Goal: Transaction & Acquisition: Book appointment/travel/reservation

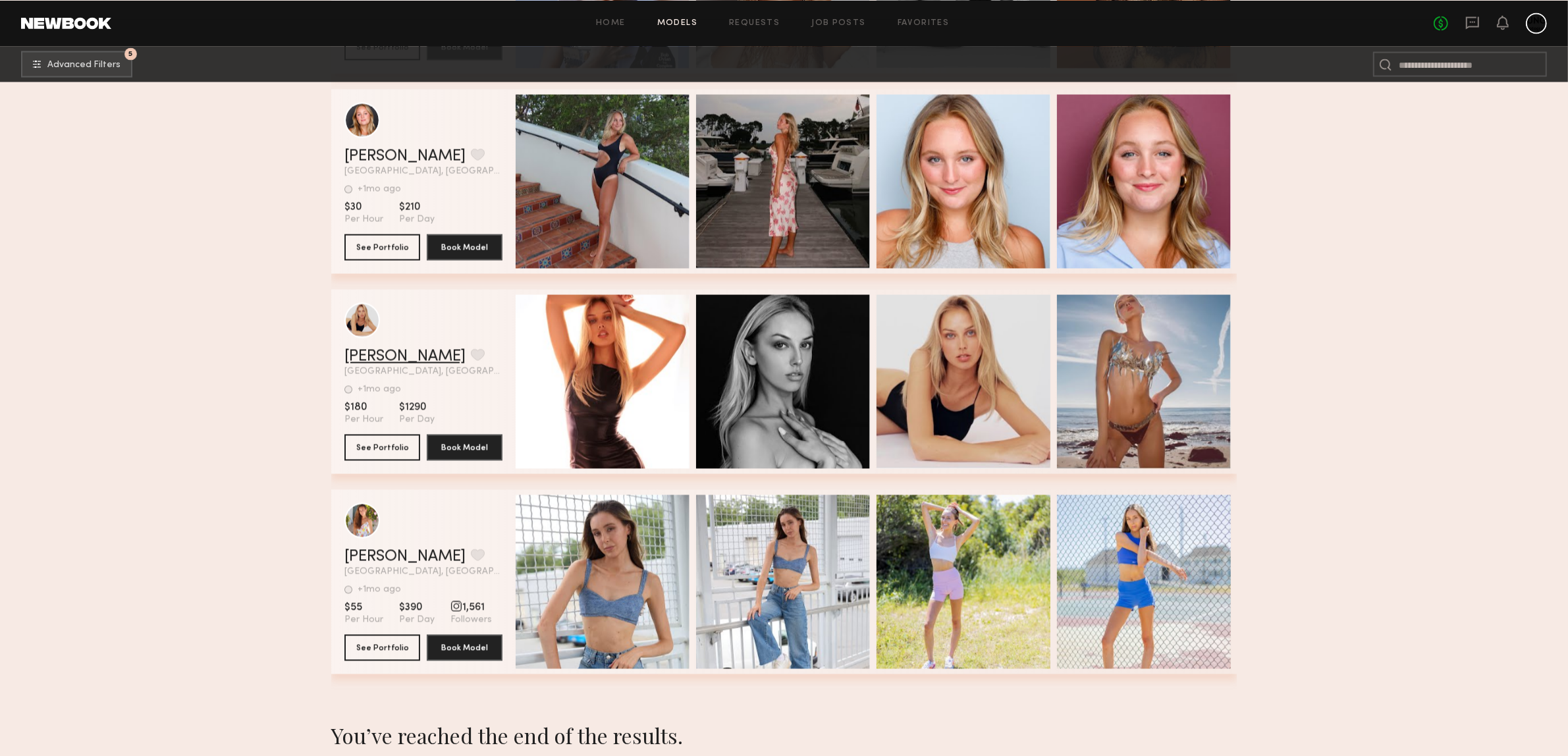
scroll to position [47177, 0]
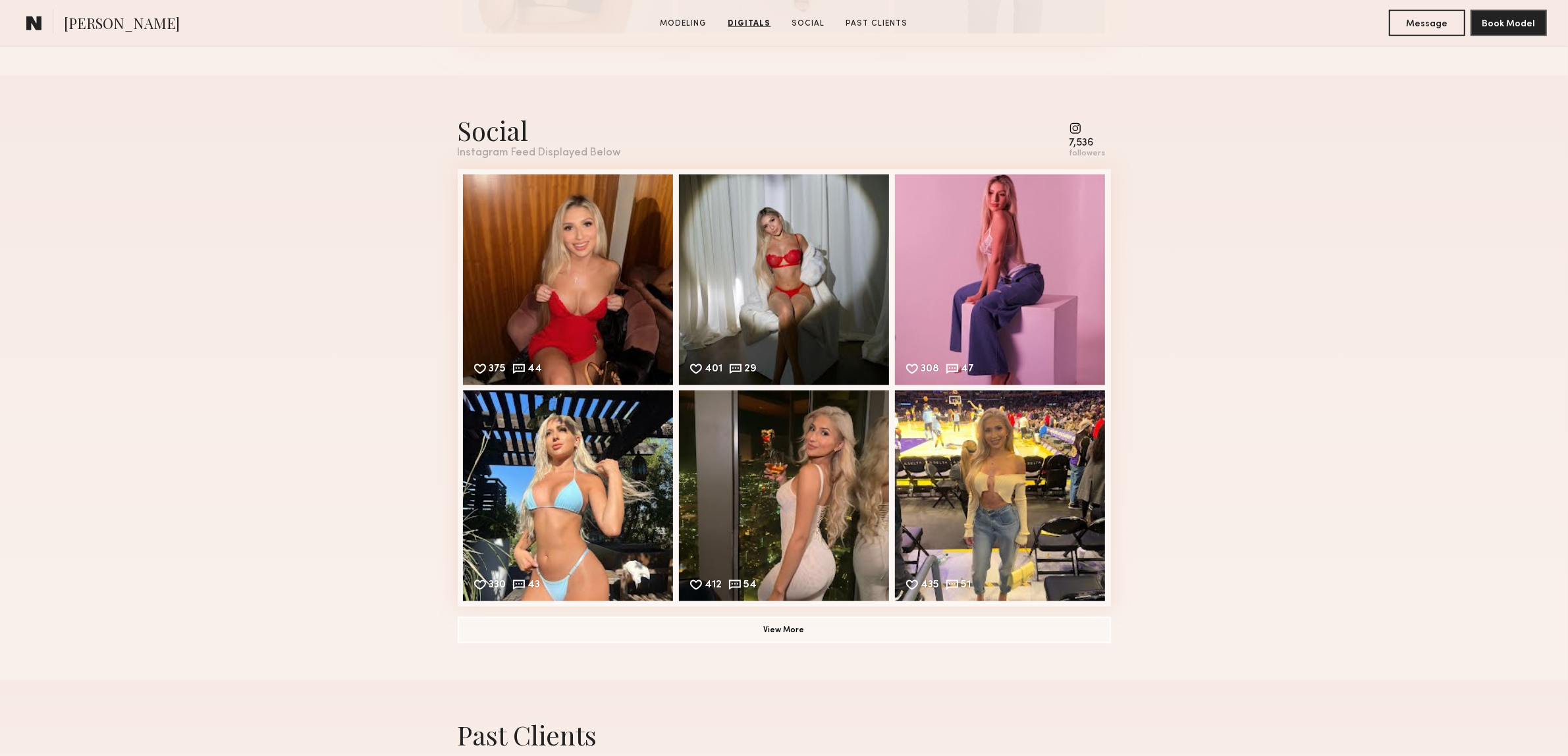
scroll to position [1961, 0]
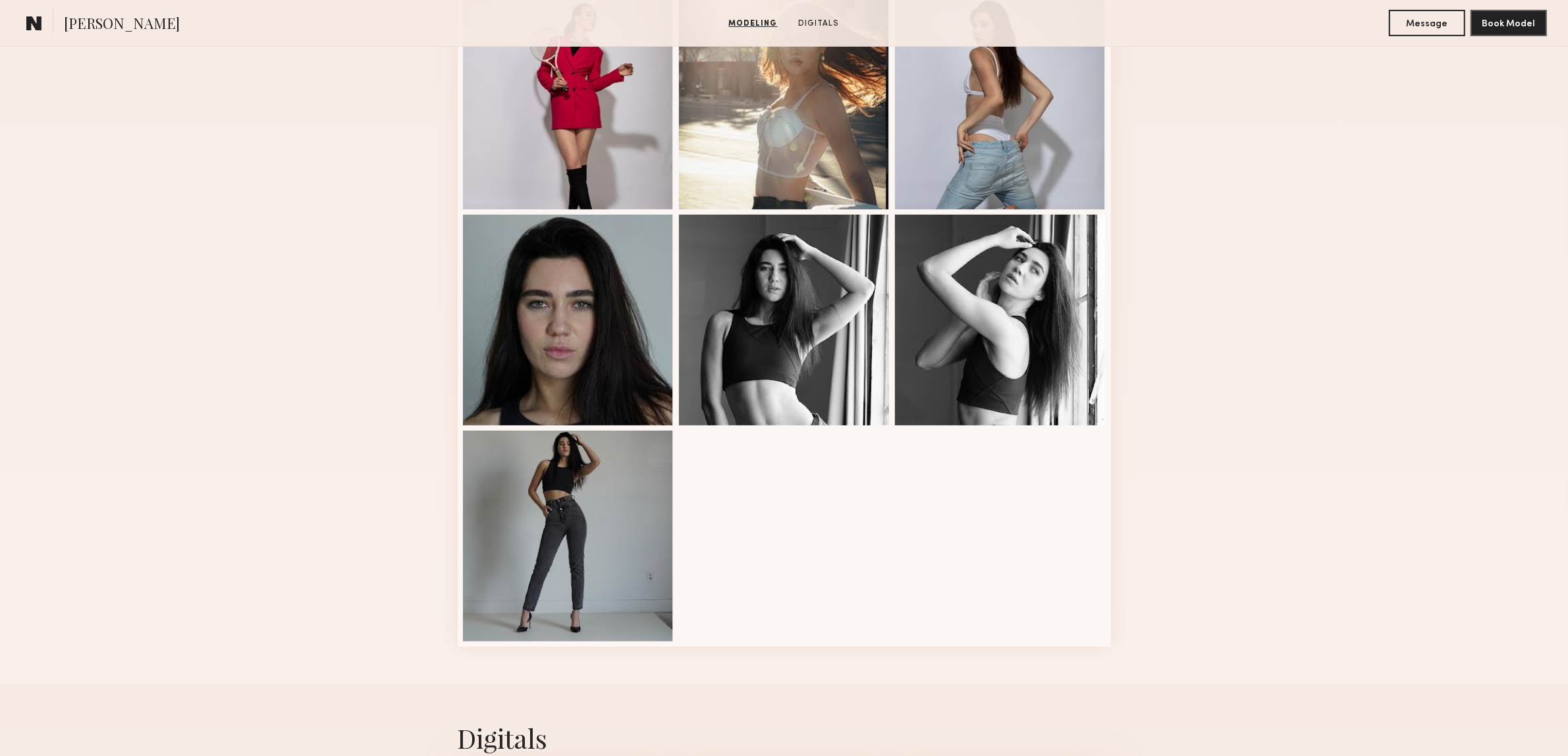
scroll to position [906, 0]
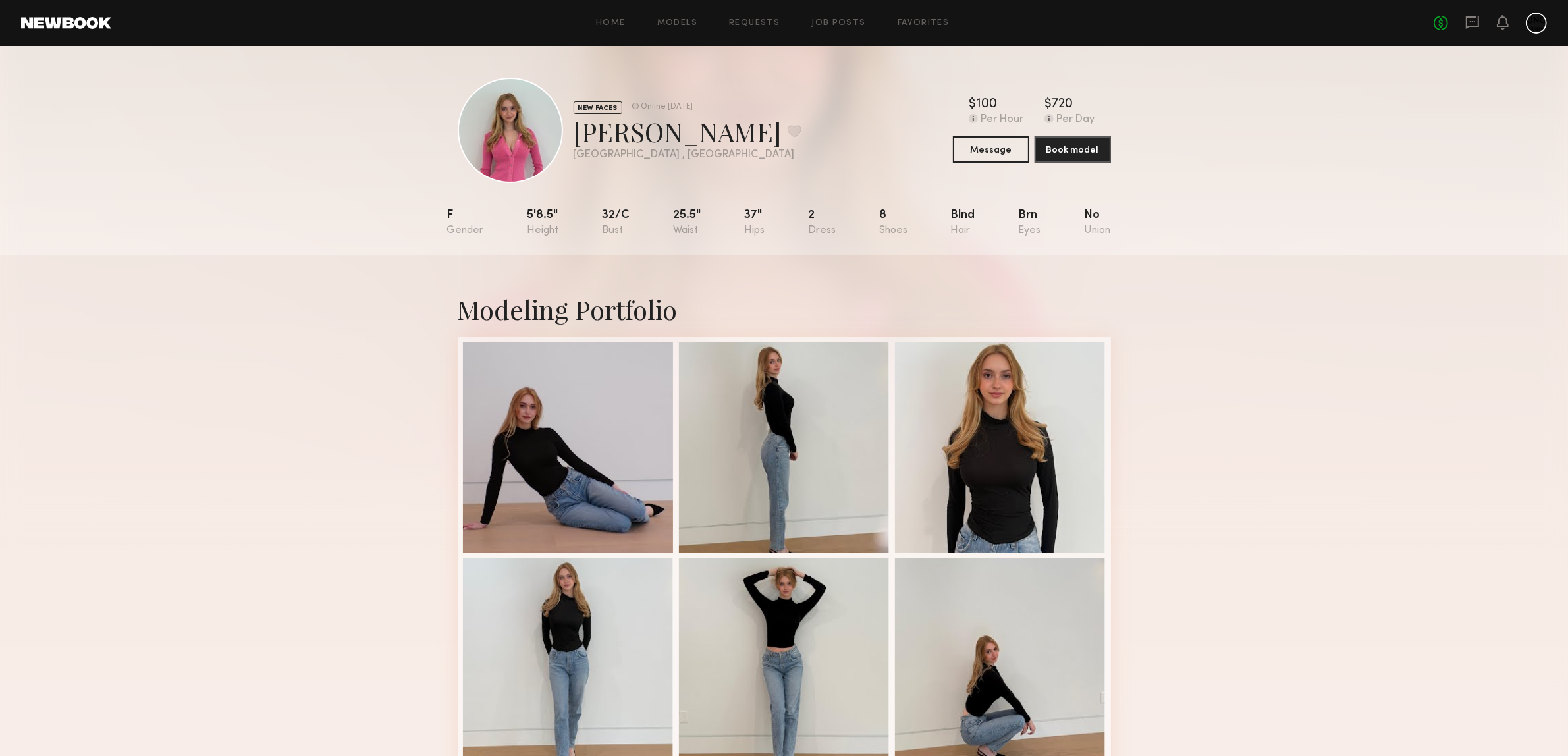
click at [270, 422] on div "Modeling Portfolio" at bounding box center [784, 750] width 1568 height 989
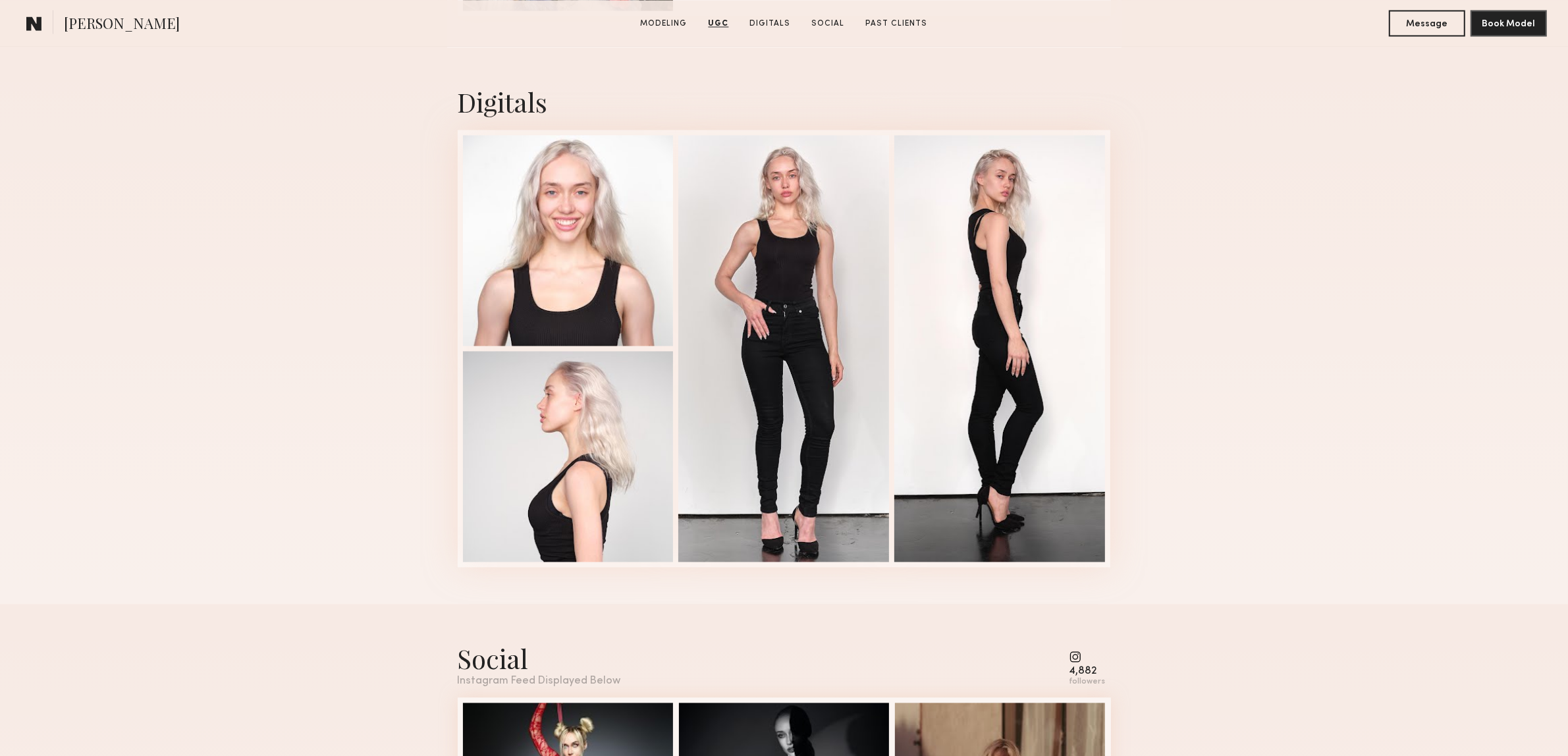
scroll to position [3458, 0]
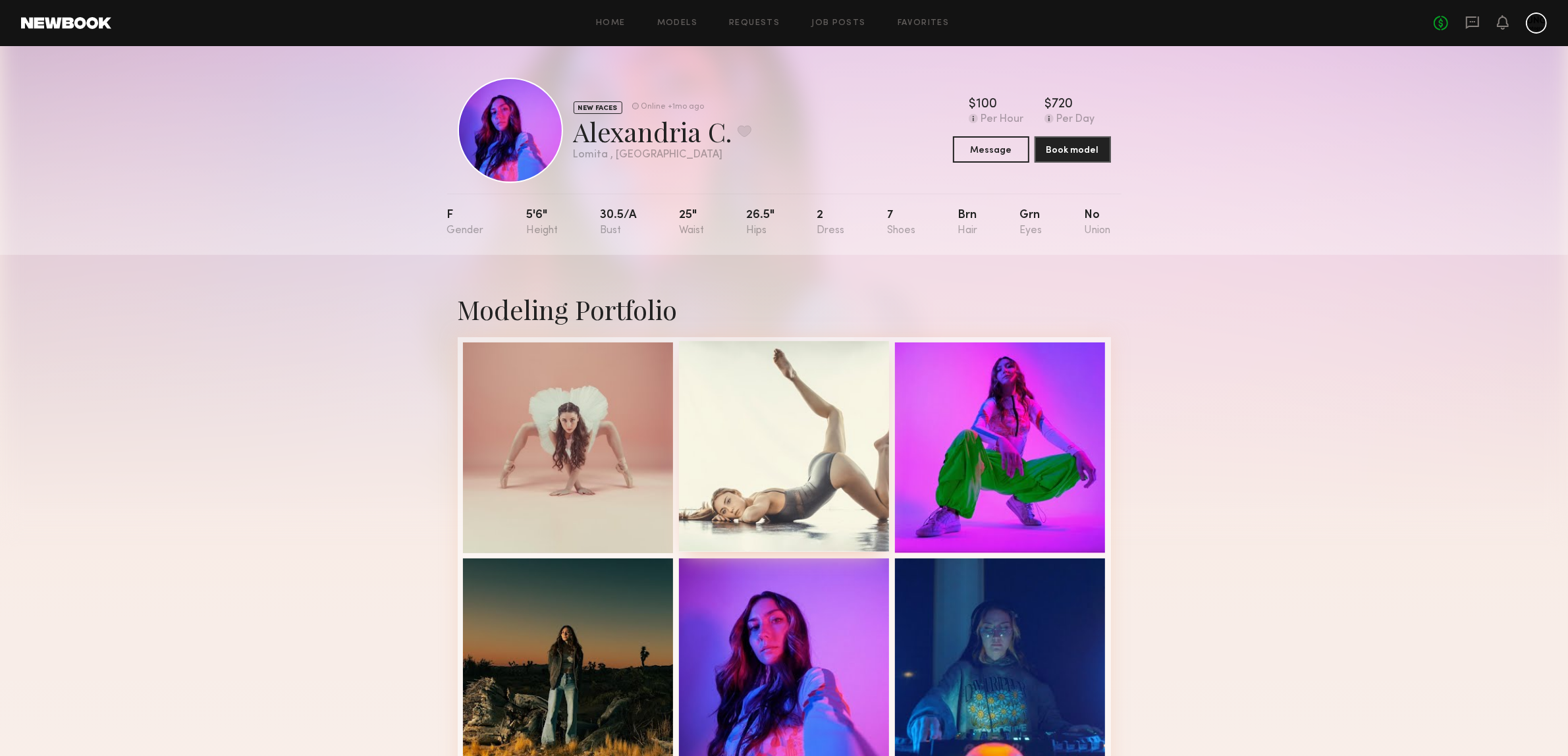
click at [790, 439] on div at bounding box center [784, 446] width 210 height 210
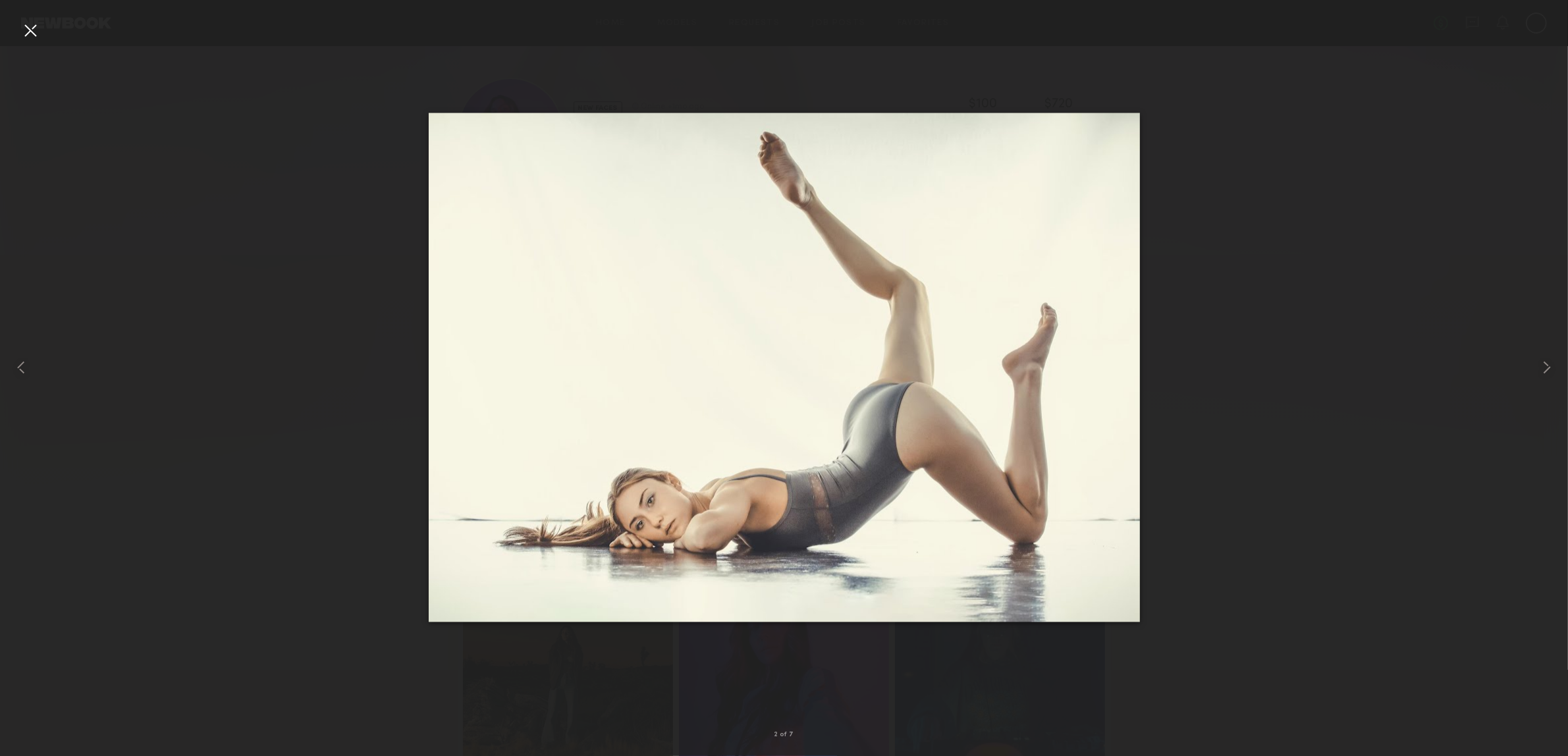
click at [21, 30] on div at bounding box center [30, 30] width 21 height 21
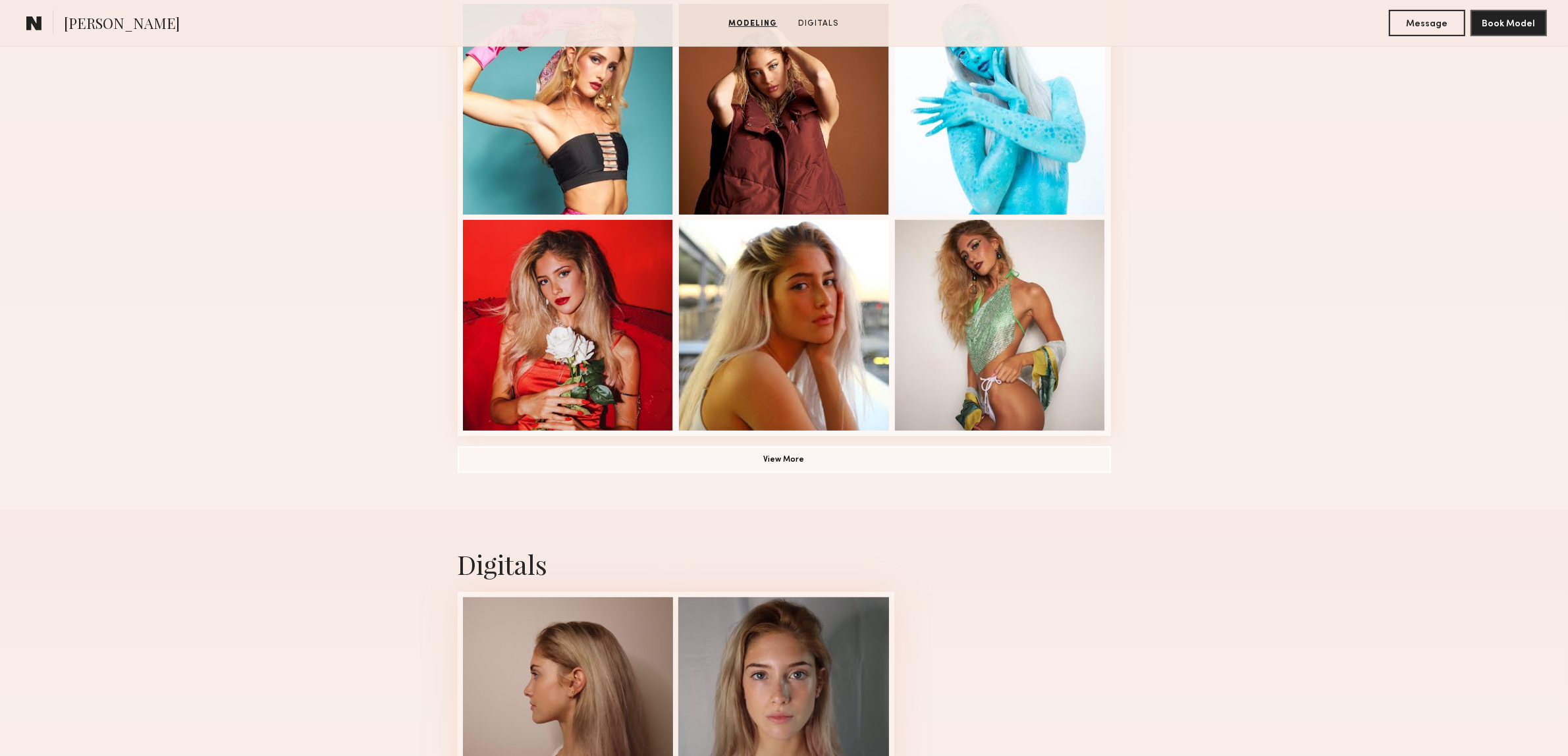
scroll to position [975, 0]
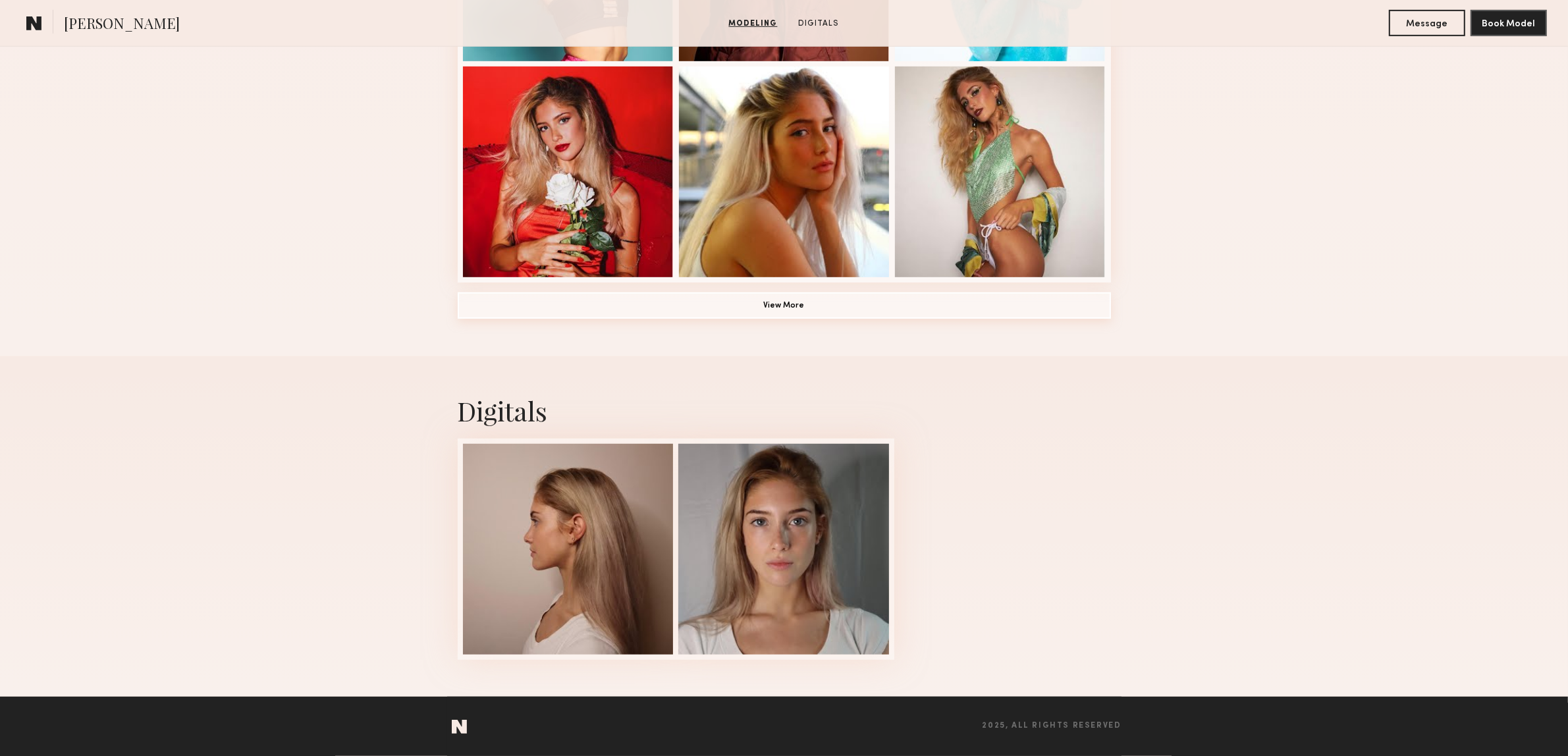
click at [780, 313] on button "View More" at bounding box center [784, 305] width 653 height 26
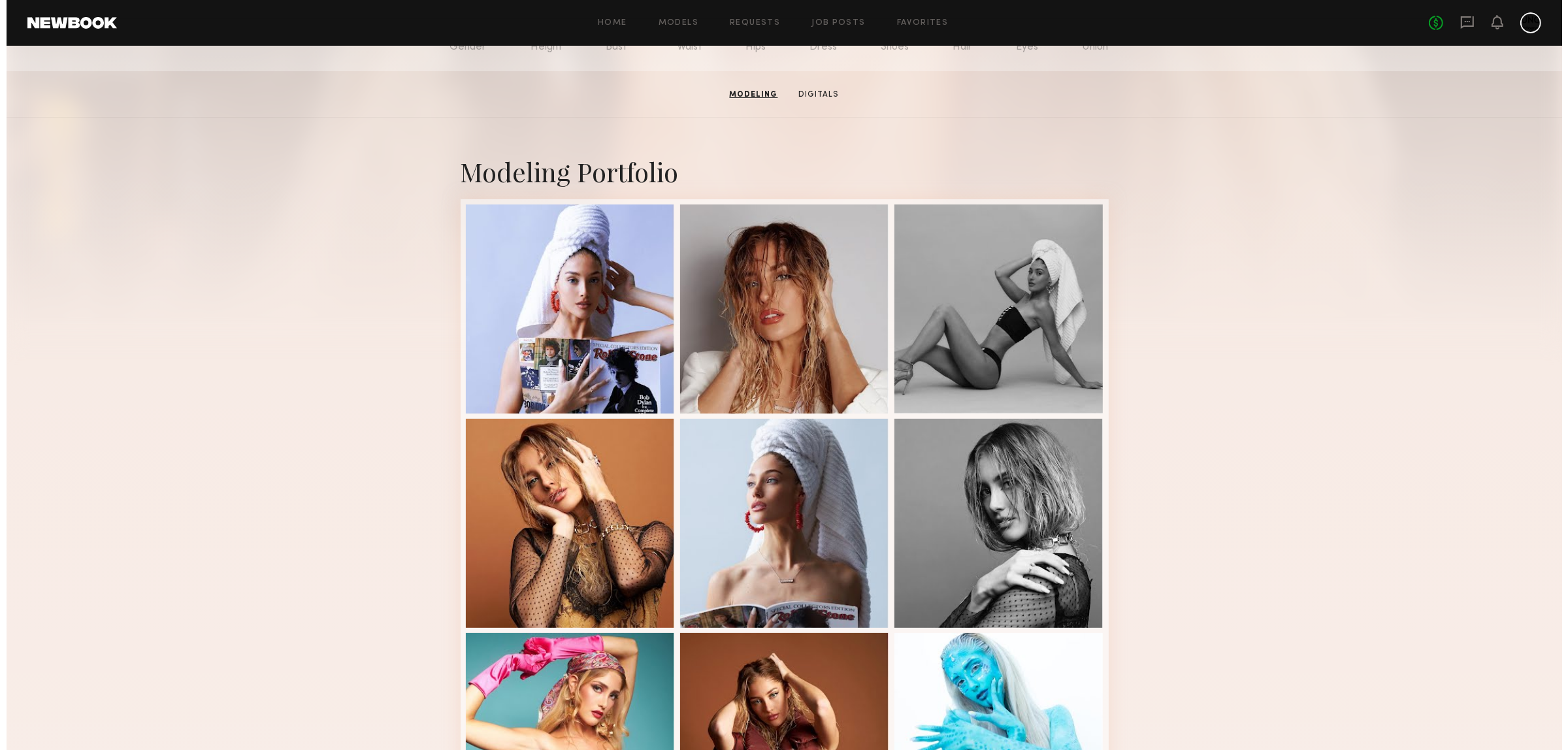
scroll to position [0, 0]
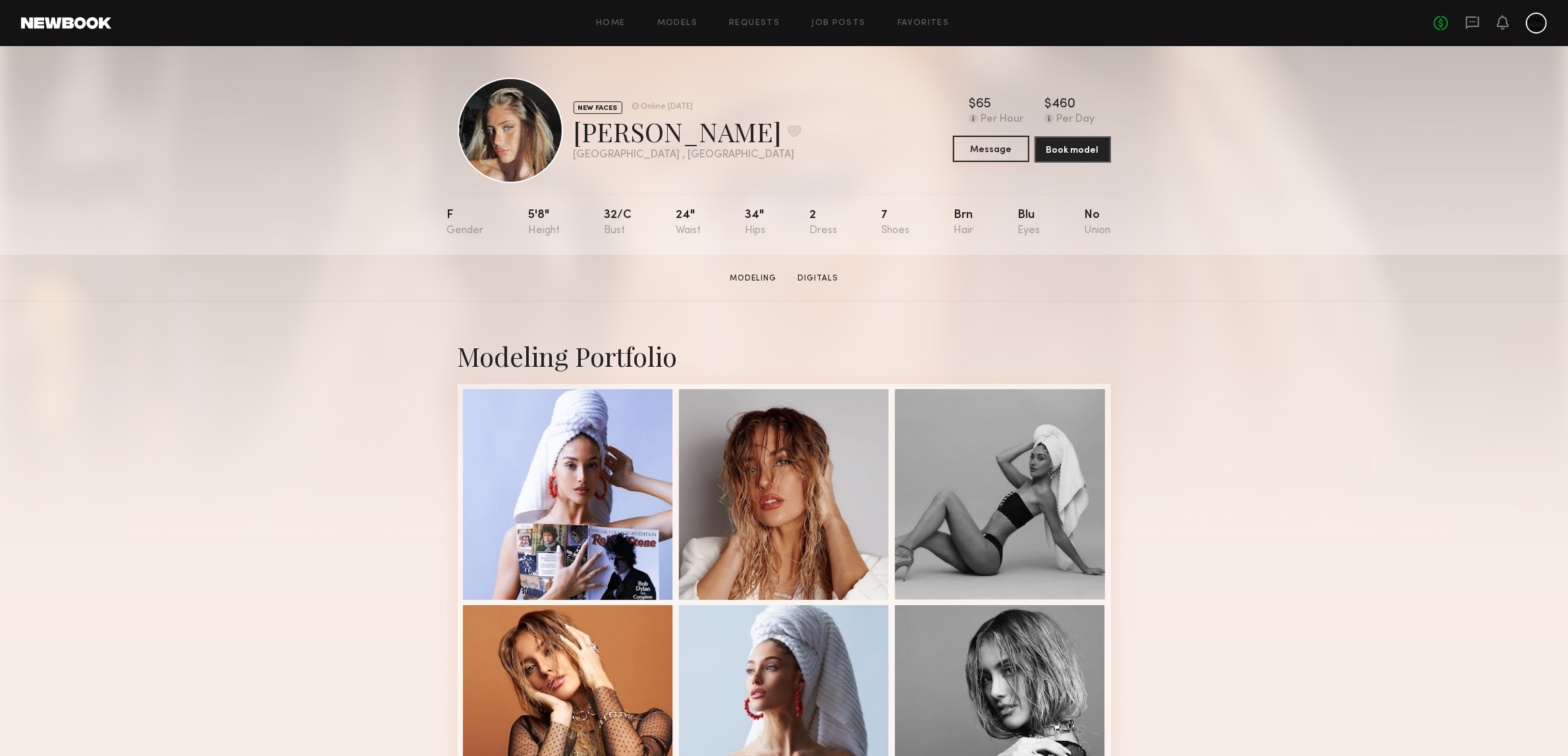
click at [978, 159] on button "Message" at bounding box center [990, 148] width 76 height 26
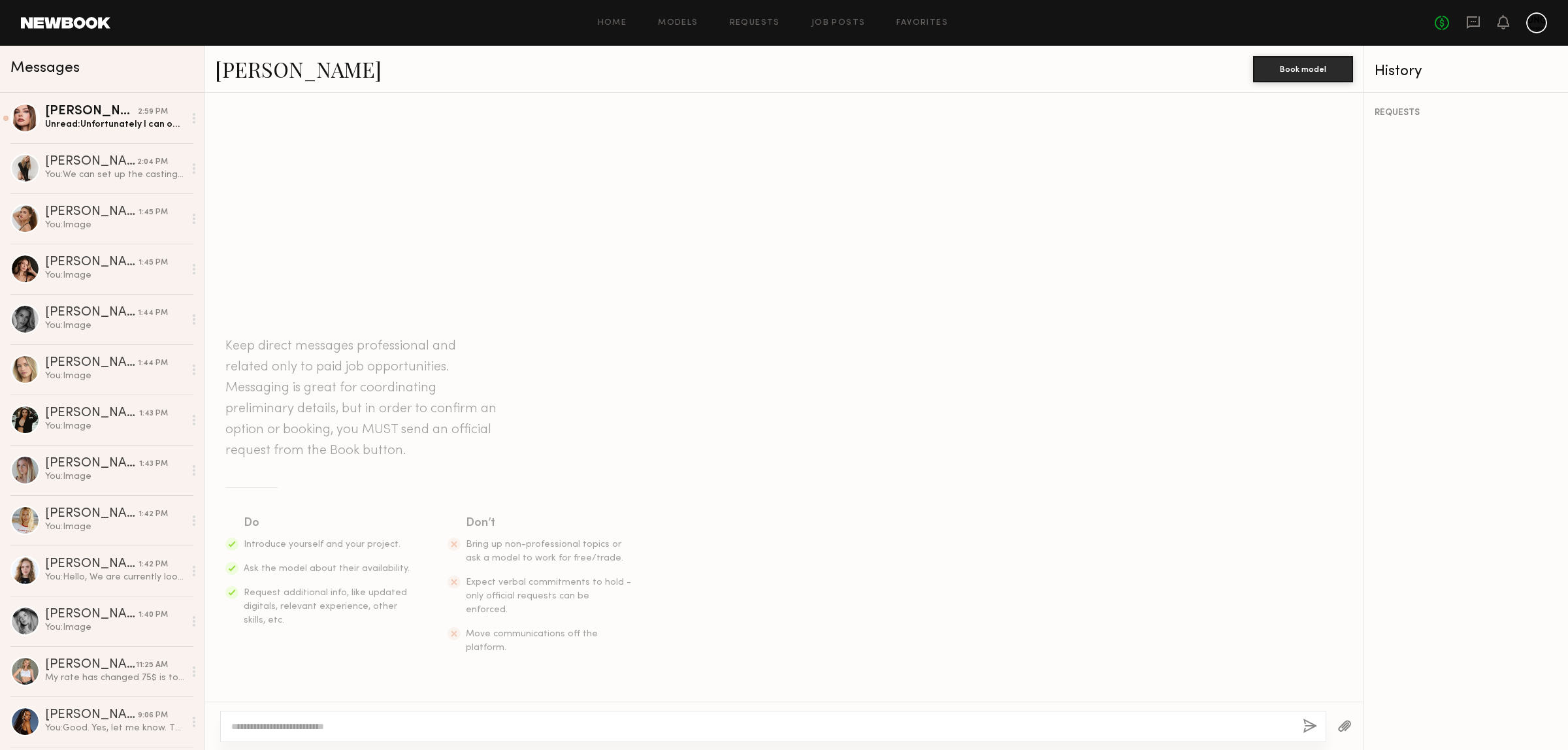
click at [223, 70] on link "Laetitia F." at bounding box center [298, 69] width 167 height 28
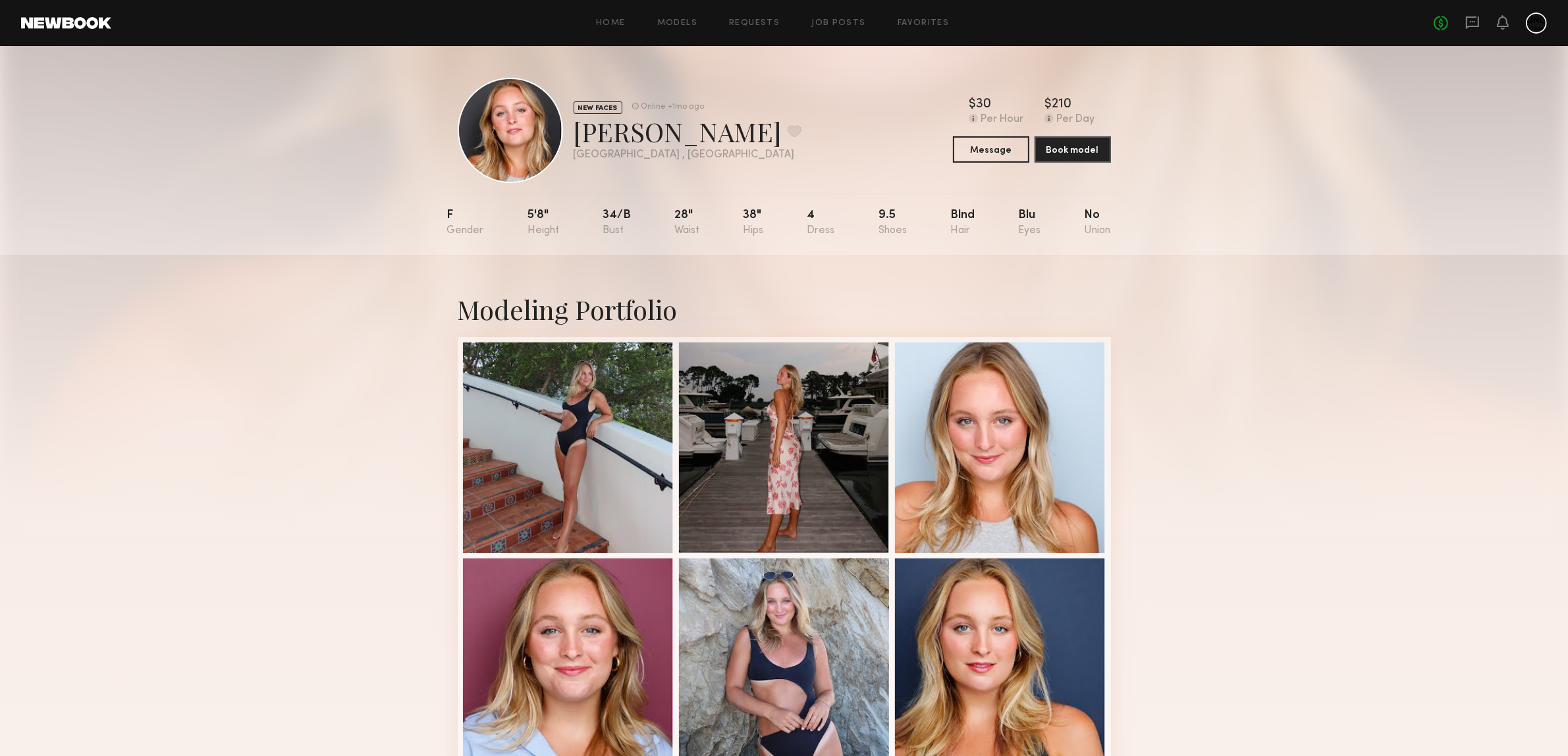
click at [1522, 519] on div "Modeling Portfolio" at bounding box center [784, 533] width 1568 height 556
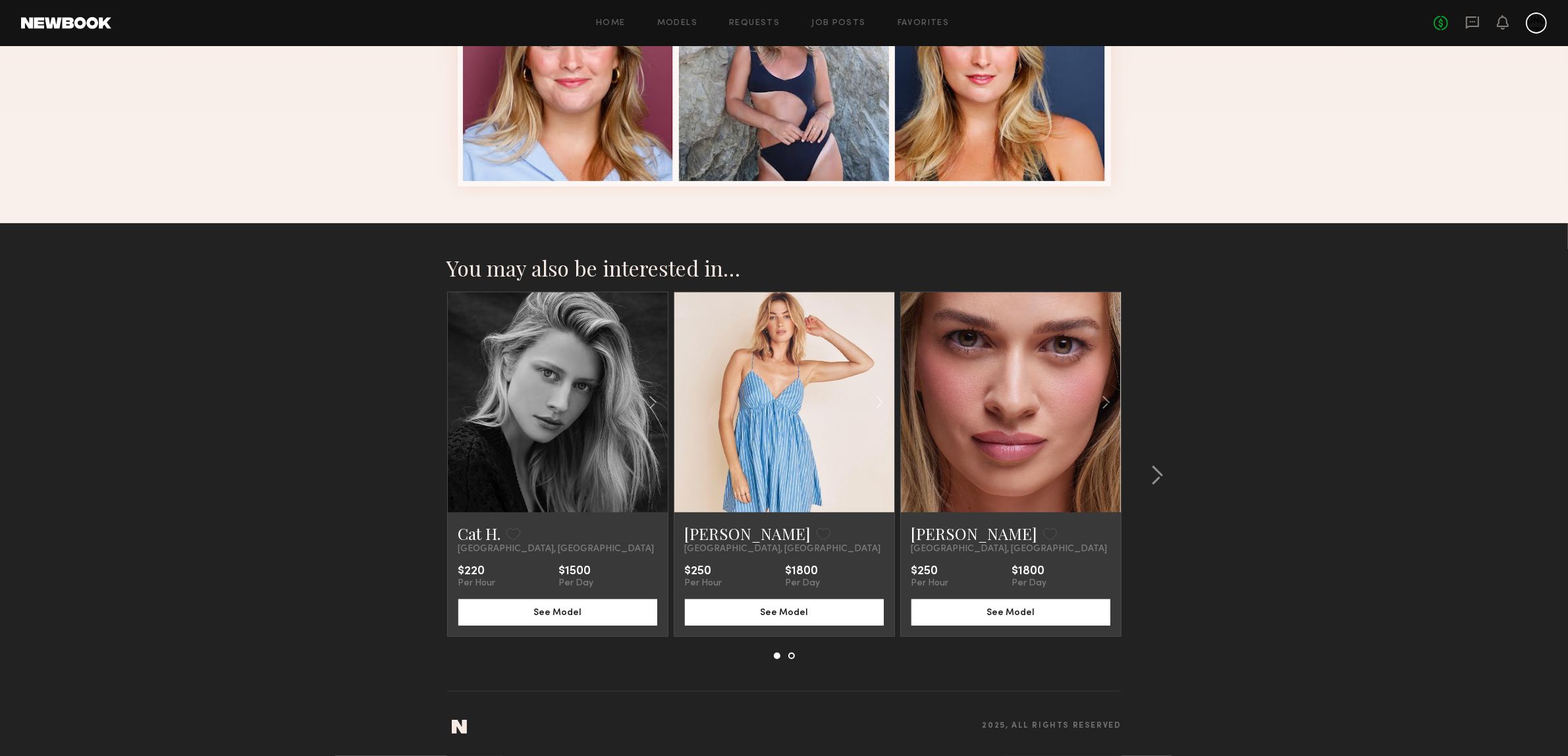
scroll to position [593, 0]
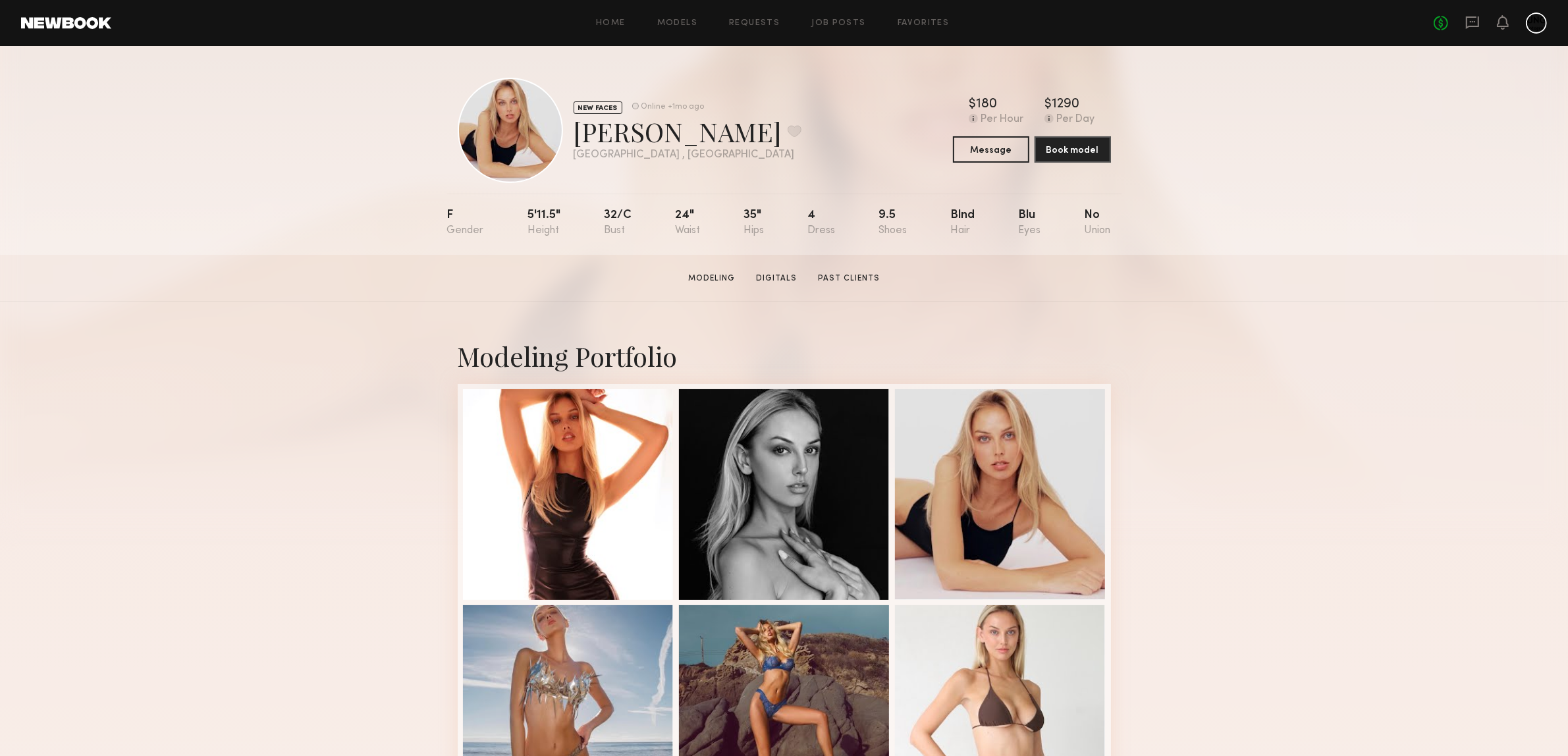
click at [1189, 255] on div "NEW FACES Online +1mo ago Helena H. Favorite Los Angeles , CA Online +1mo ago $…" at bounding box center [784, 150] width 1568 height 209
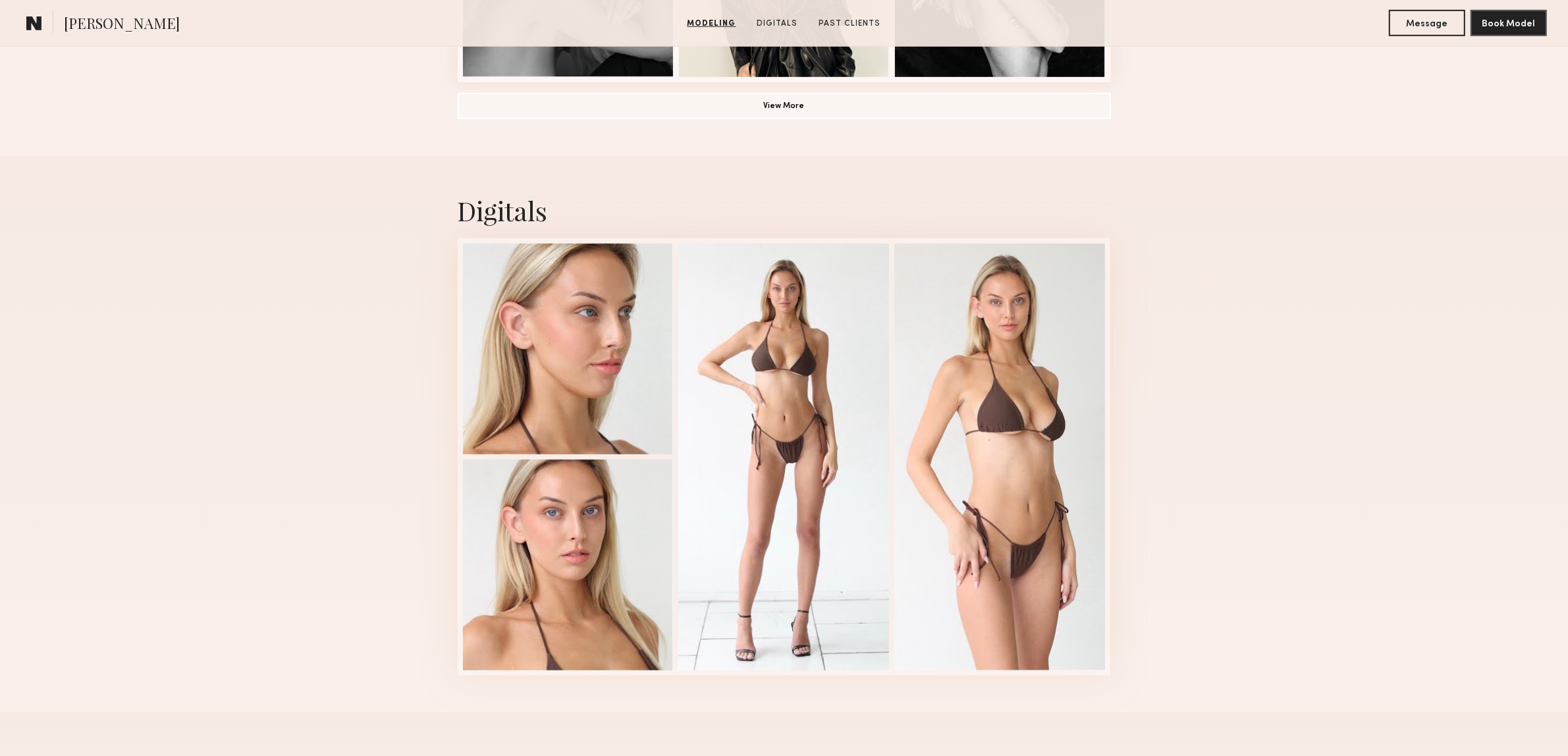
scroll to position [1482, 0]
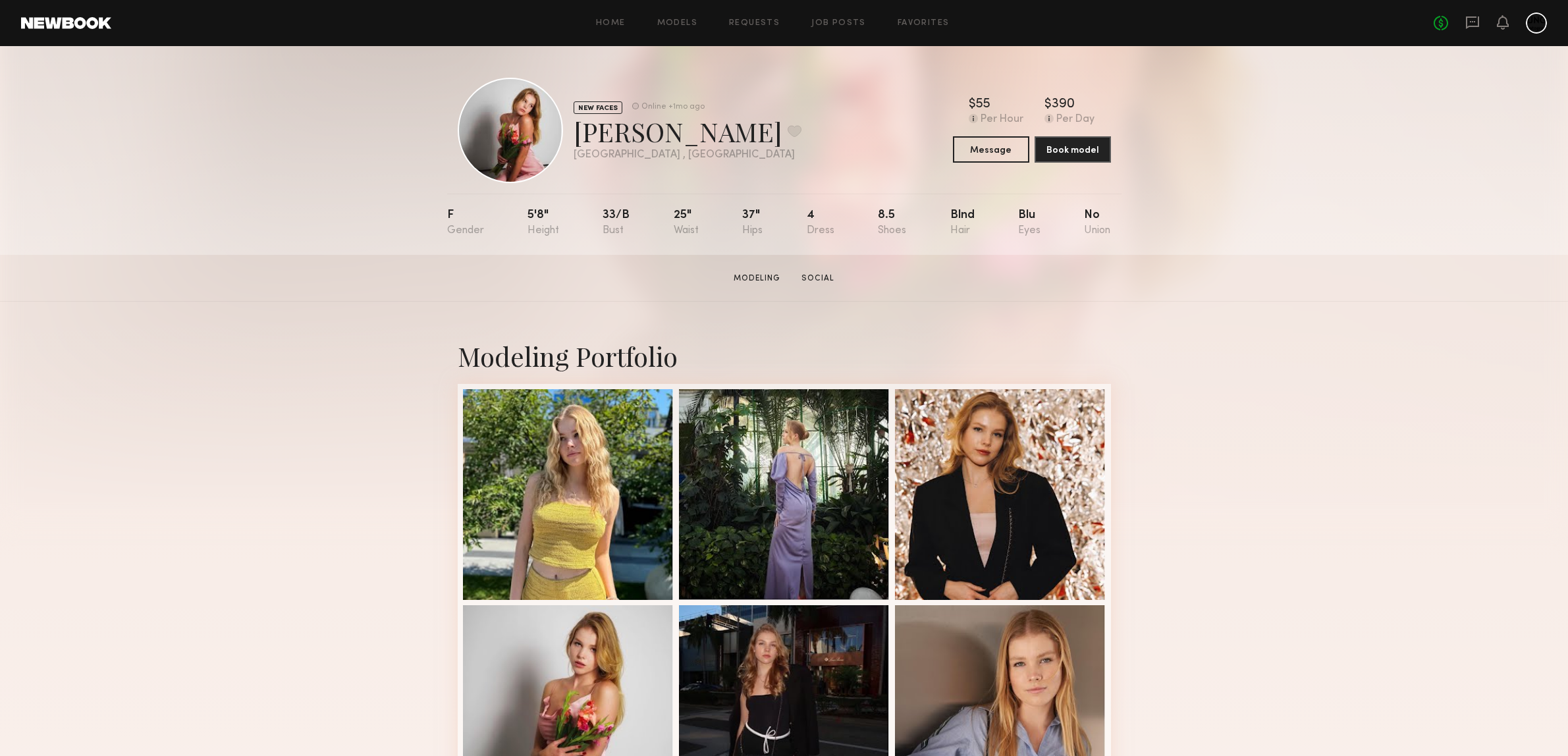
scroll to position [39, 0]
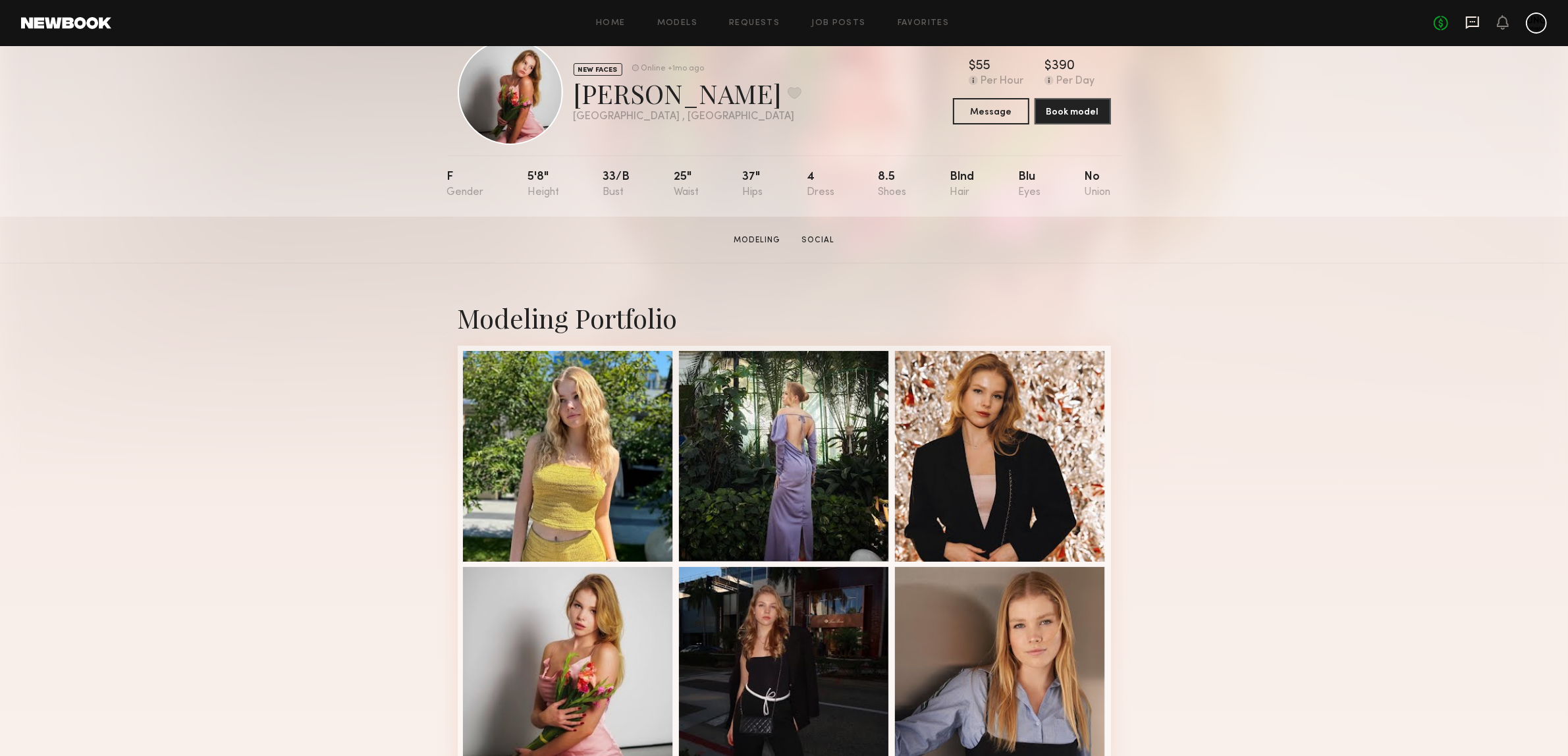
click at [1469, 25] on icon at bounding box center [1472, 22] width 13 height 13
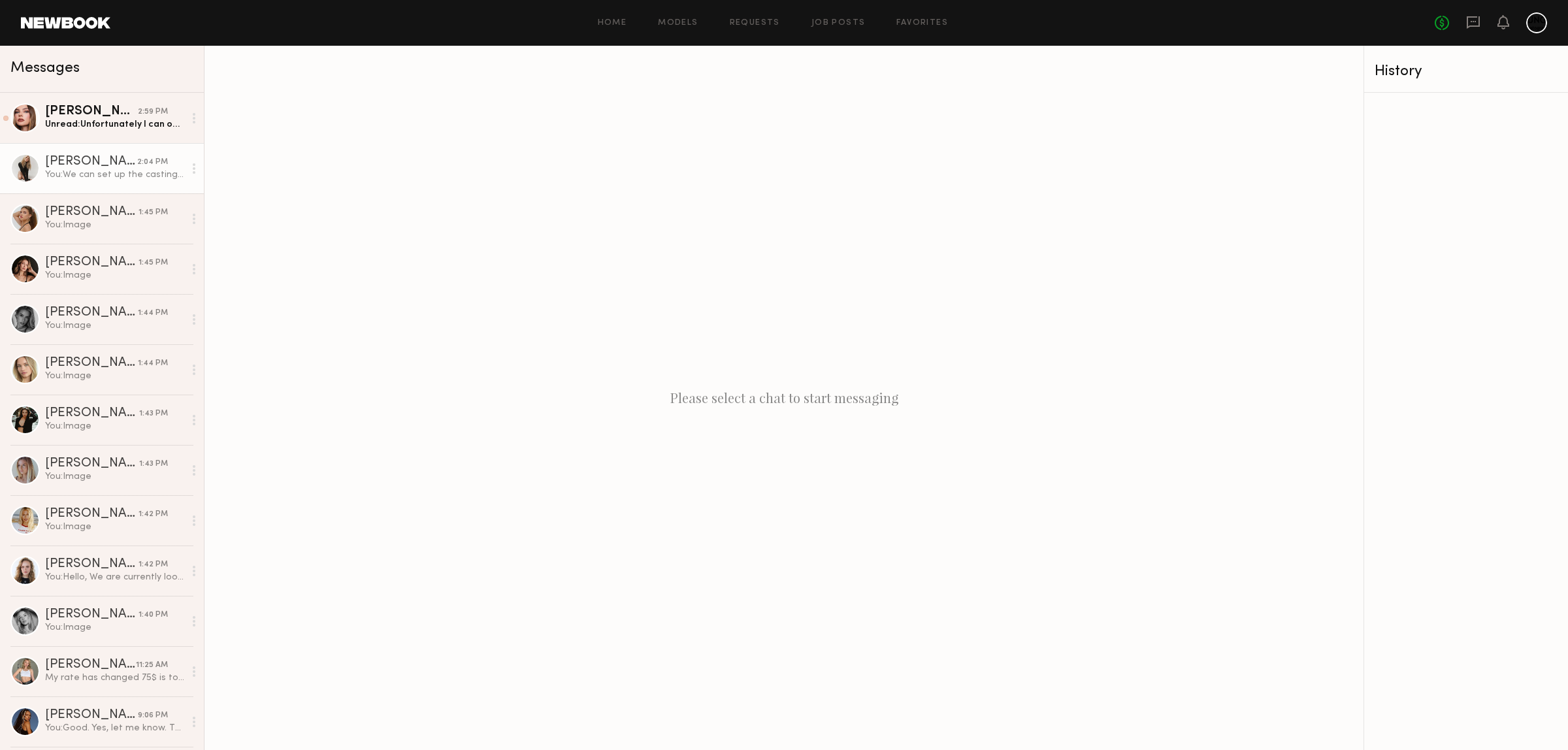
click at [80, 175] on div "You: We can set up the casting when you come back. Please let me know when you …" at bounding box center [115, 175] width 139 height 12
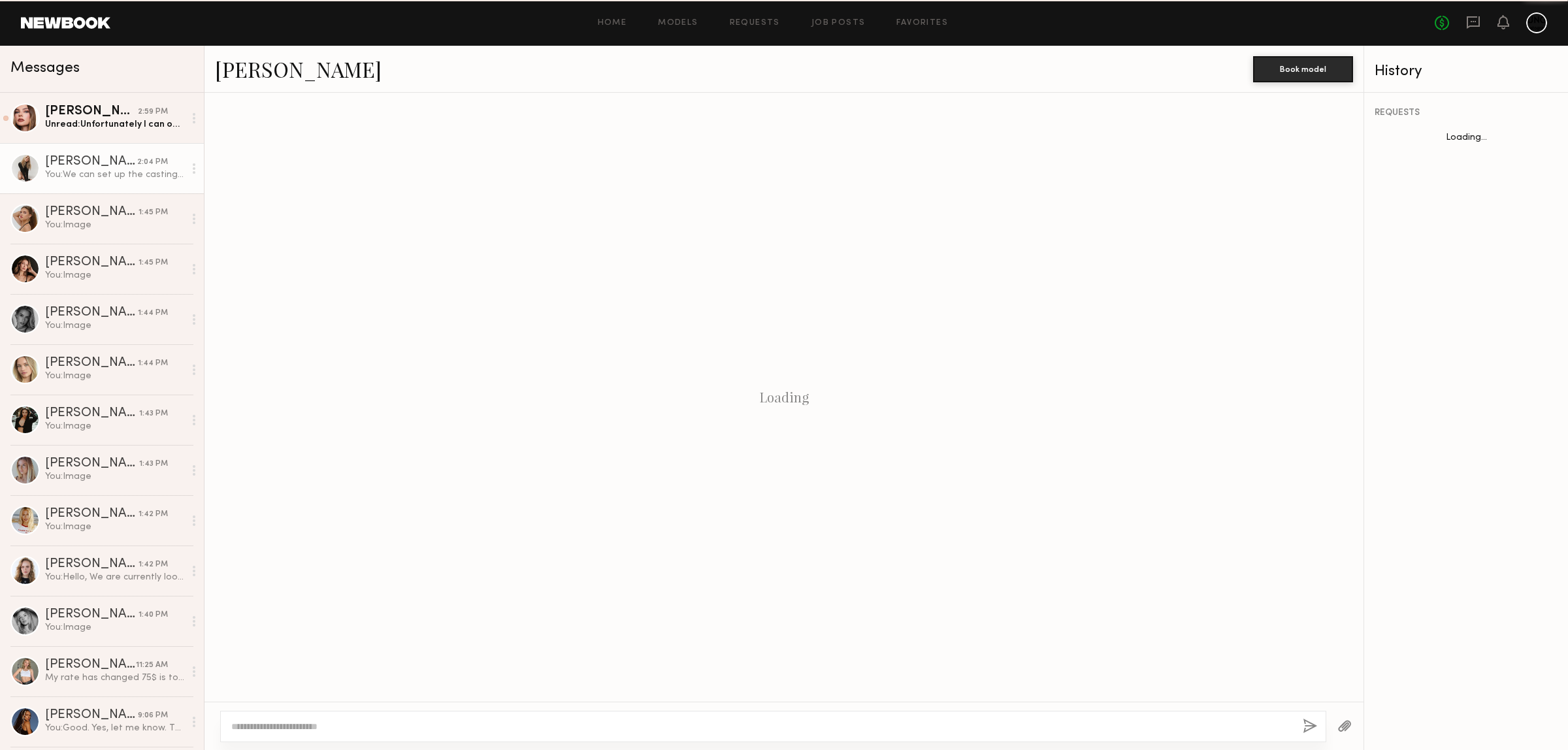
scroll to position [295, 0]
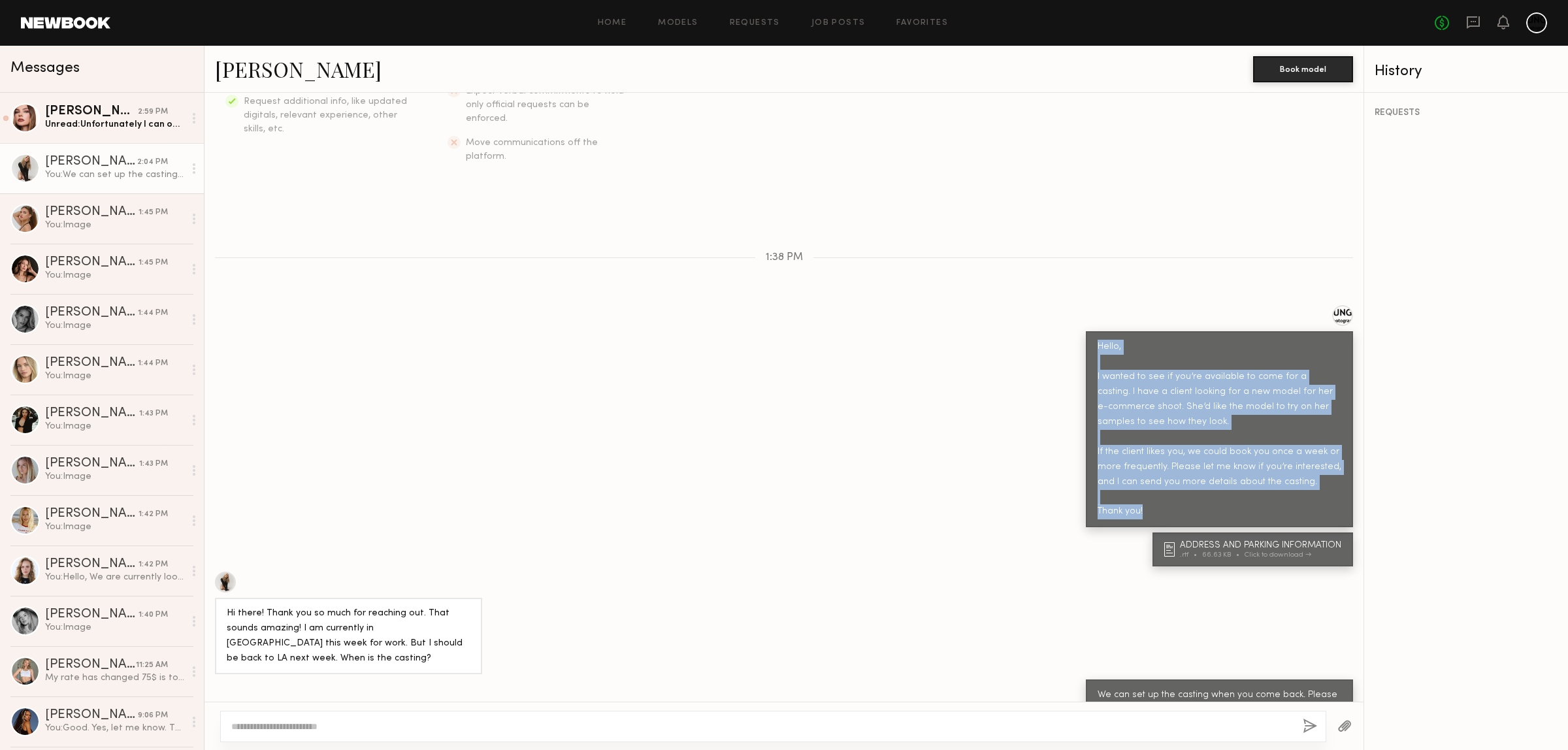
drag, startPoint x: 1138, startPoint y: 488, endPoint x: 1060, endPoint y: 318, distance: 187.0
click at [1060, 318] on div "Hello, I wanted to see if you’re available to come for a casting. I have a clie…" at bounding box center [784, 416] width 1159 height 222
copy div "Hello, I wanted to see if you’re available to come for a casting. I have a clie…"
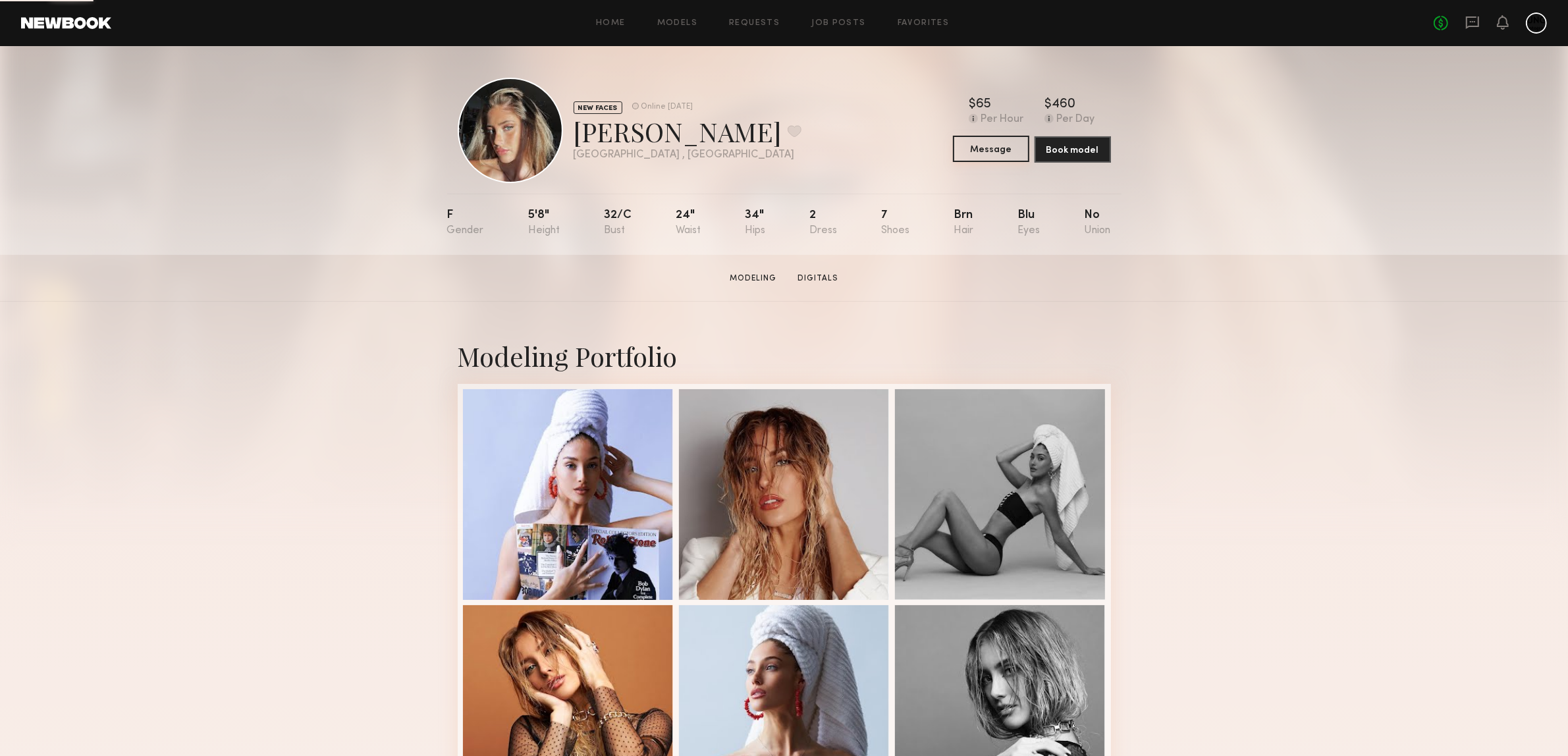
click at [958, 158] on button "Message" at bounding box center [990, 148] width 76 height 26
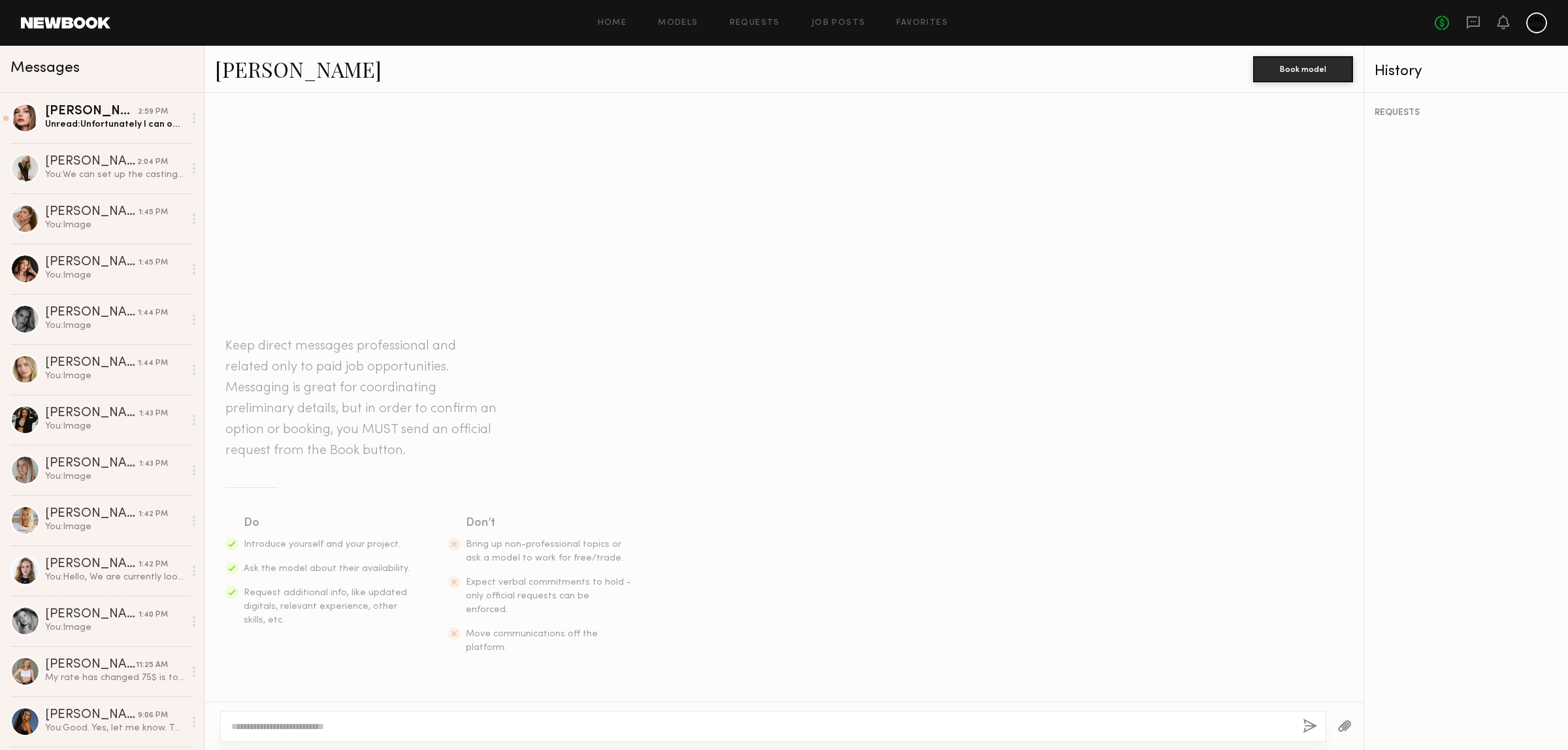
click at [393, 721] on textarea at bounding box center [761, 726] width 1061 height 13
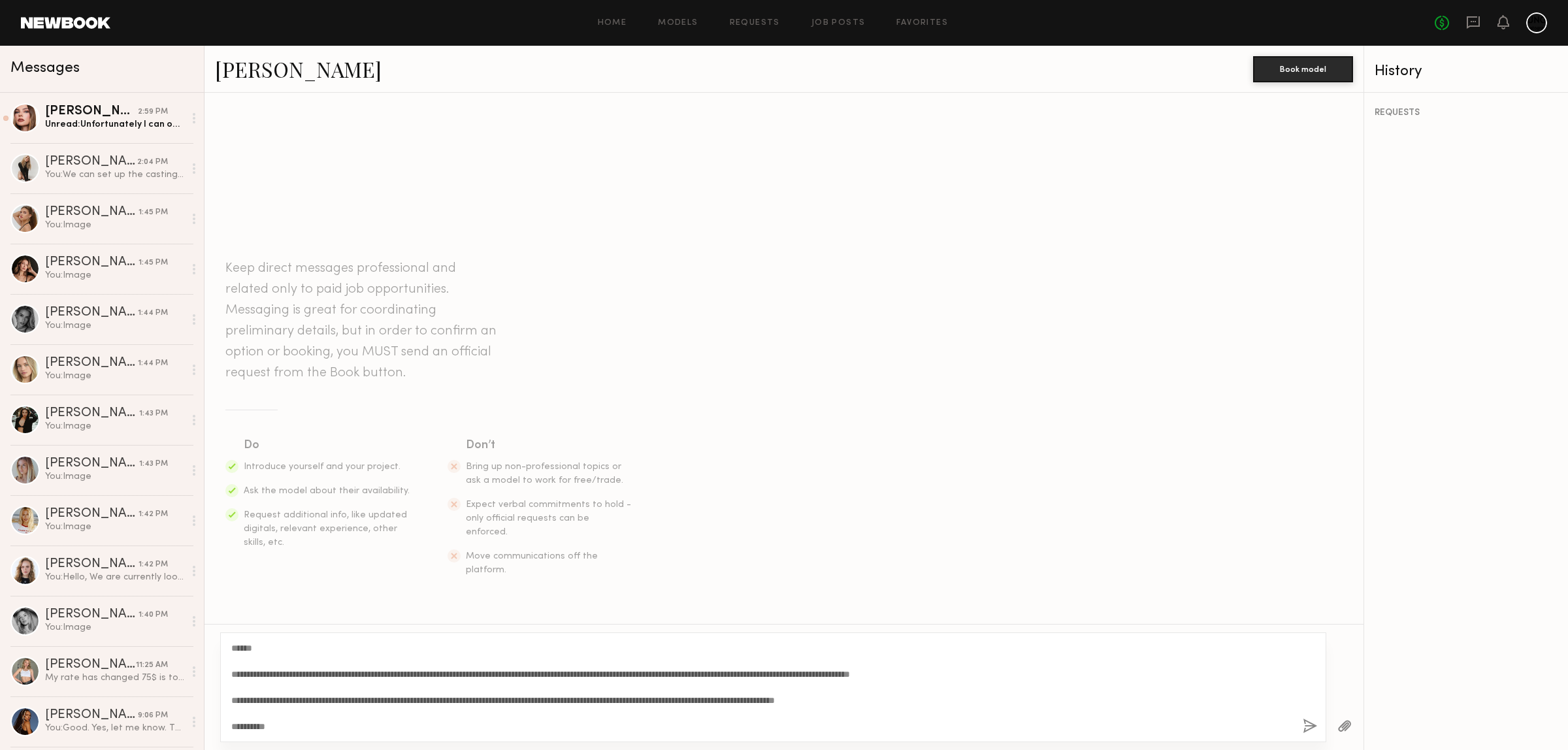
type textarea "**********"
click at [1307, 720] on button "button" at bounding box center [1309, 727] width 14 height 16
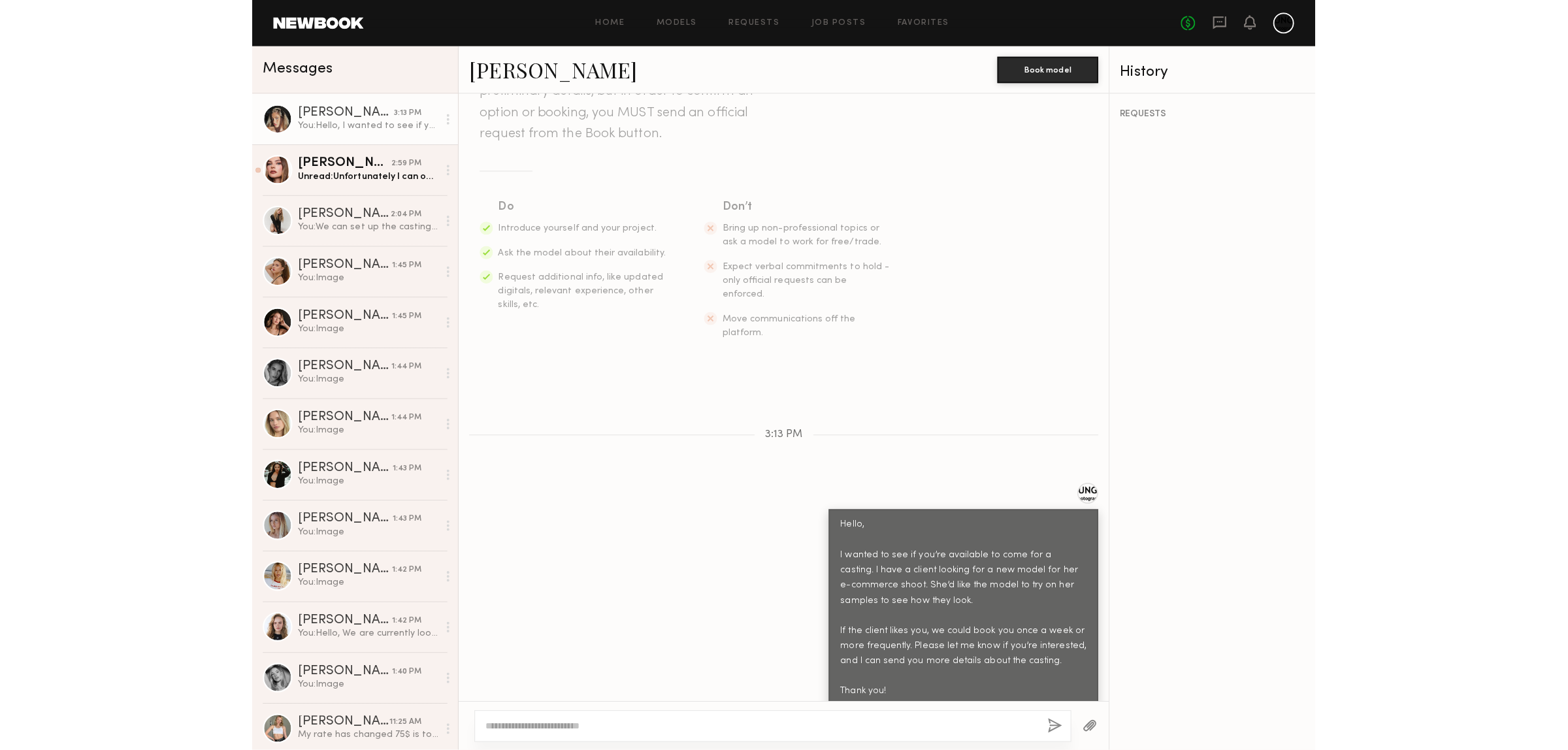
scroll to position [115, 0]
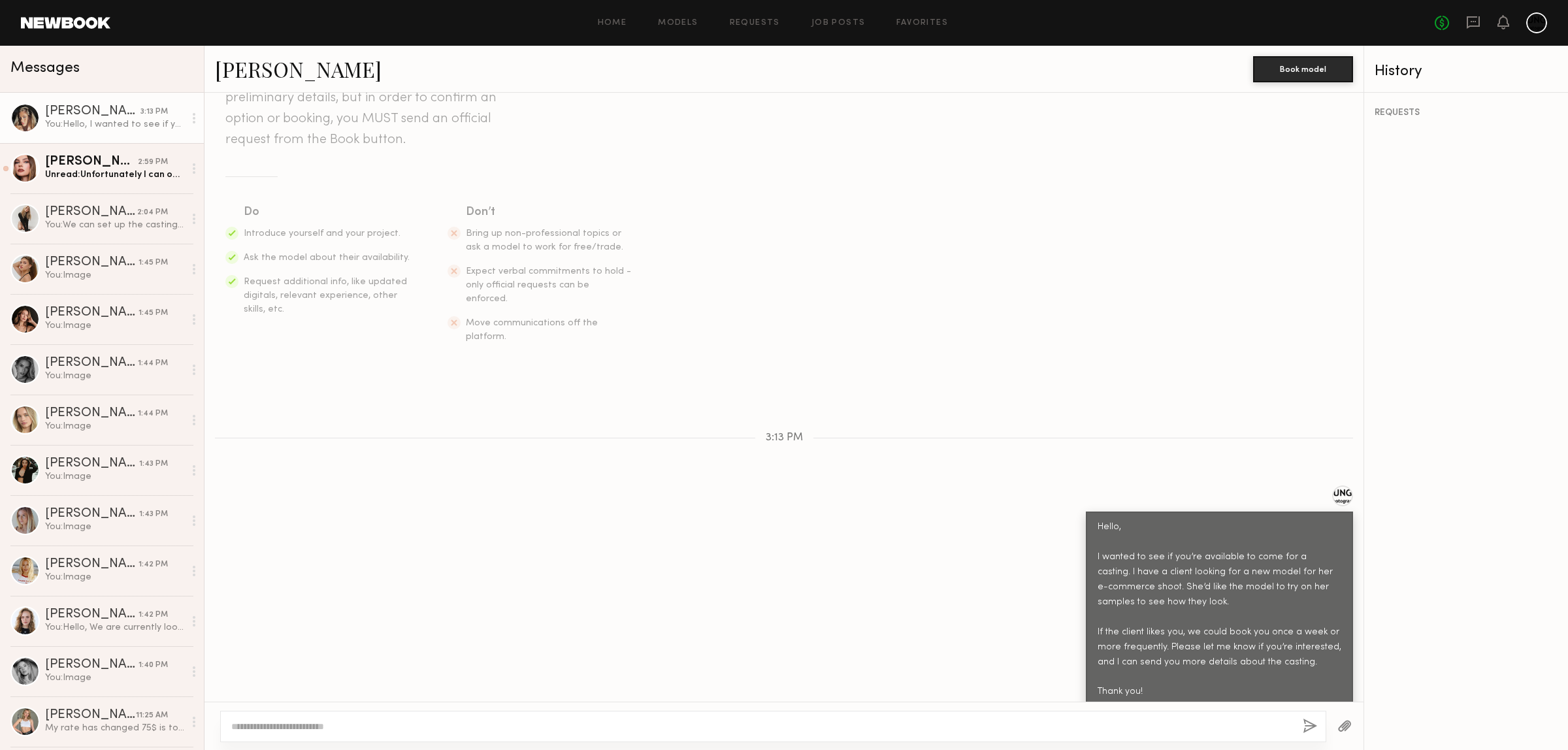
click at [1348, 722] on button "button" at bounding box center [1344, 727] width 14 height 16
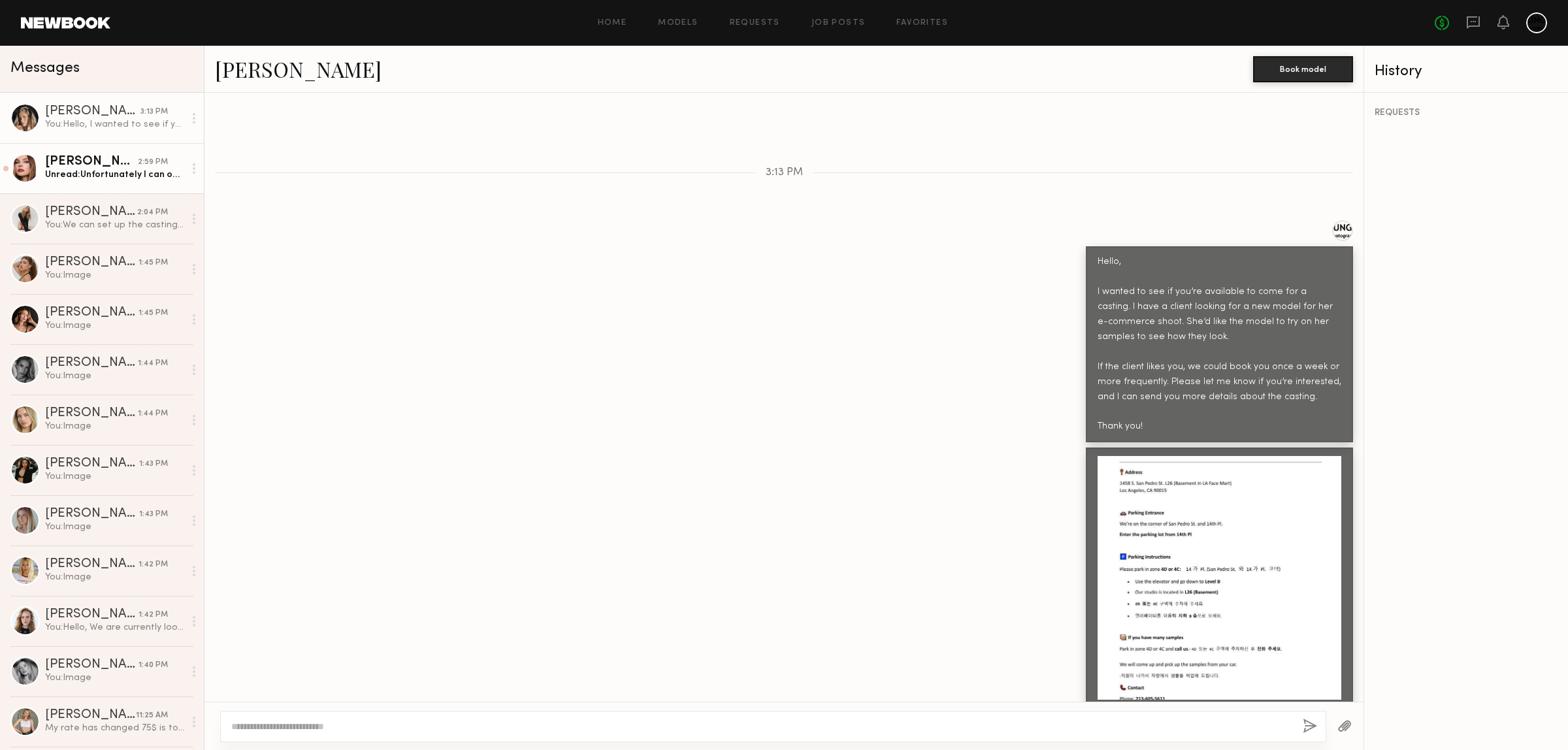
click at [89, 160] on div "Grace W." at bounding box center [92, 162] width 92 height 13
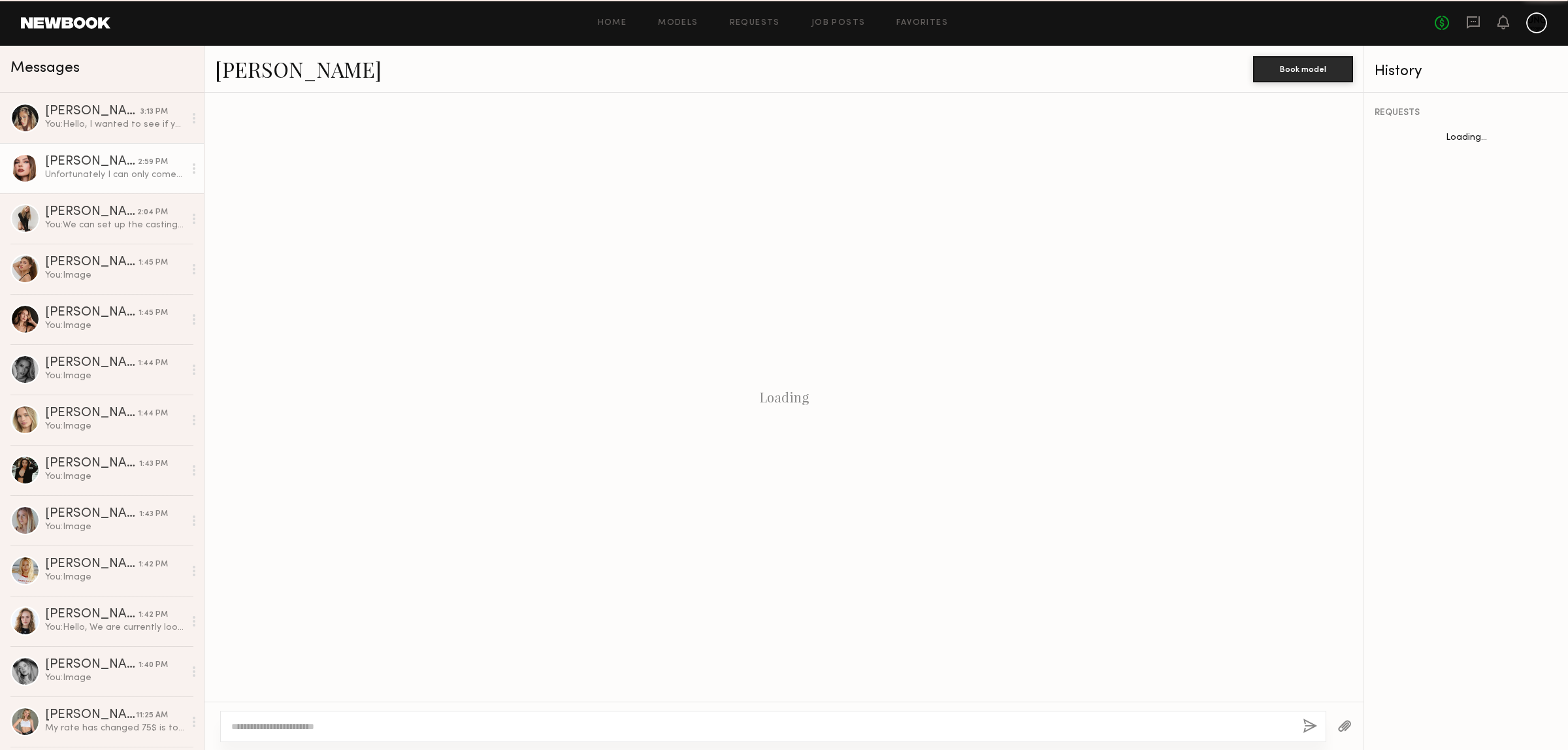
scroll to position [555, 0]
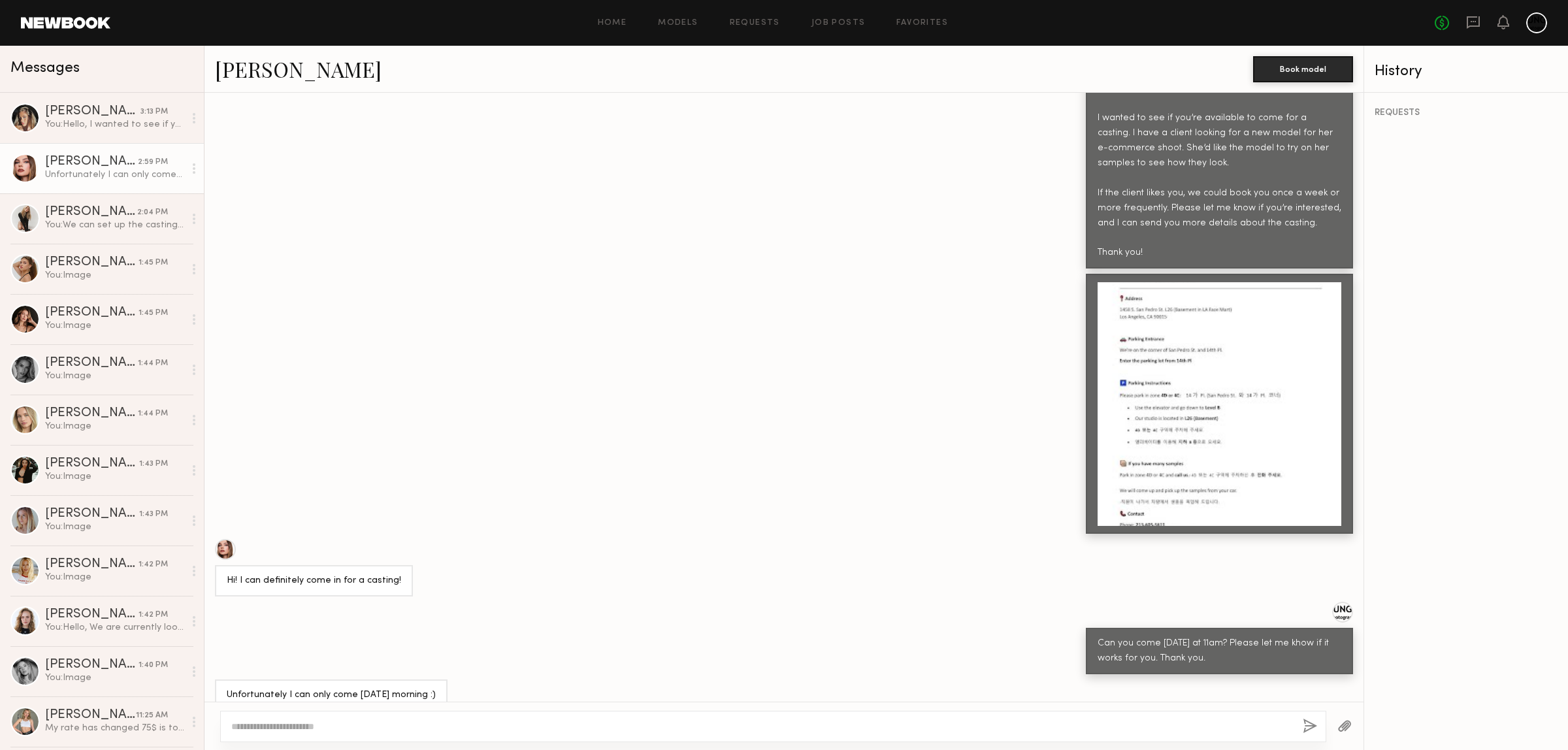
click at [376, 727] on textarea at bounding box center [761, 726] width 1061 height 13
type textarea "*"
type textarea "**********"
click at [1308, 726] on button "button" at bounding box center [1309, 727] width 14 height 16
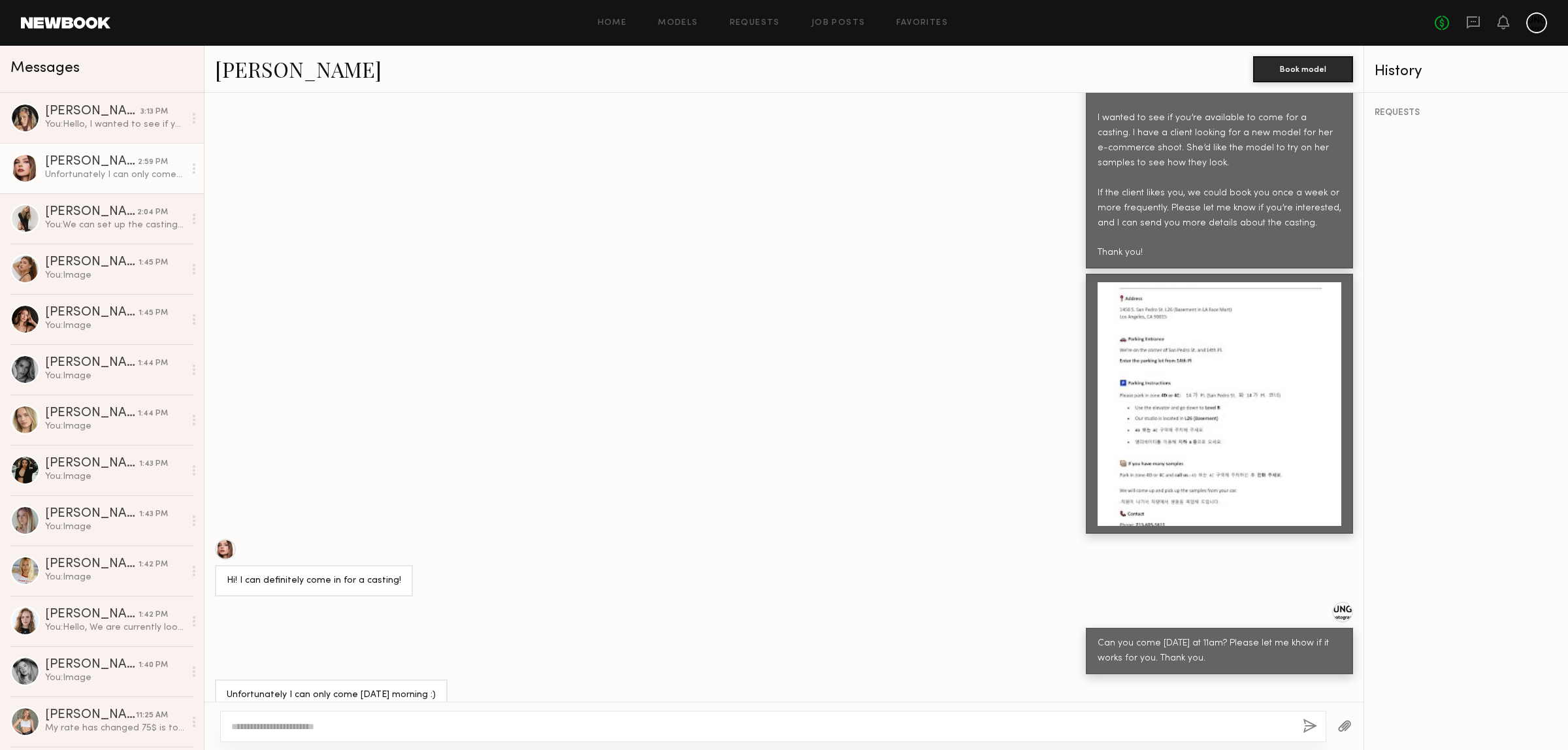
scroll to position [732, 0]
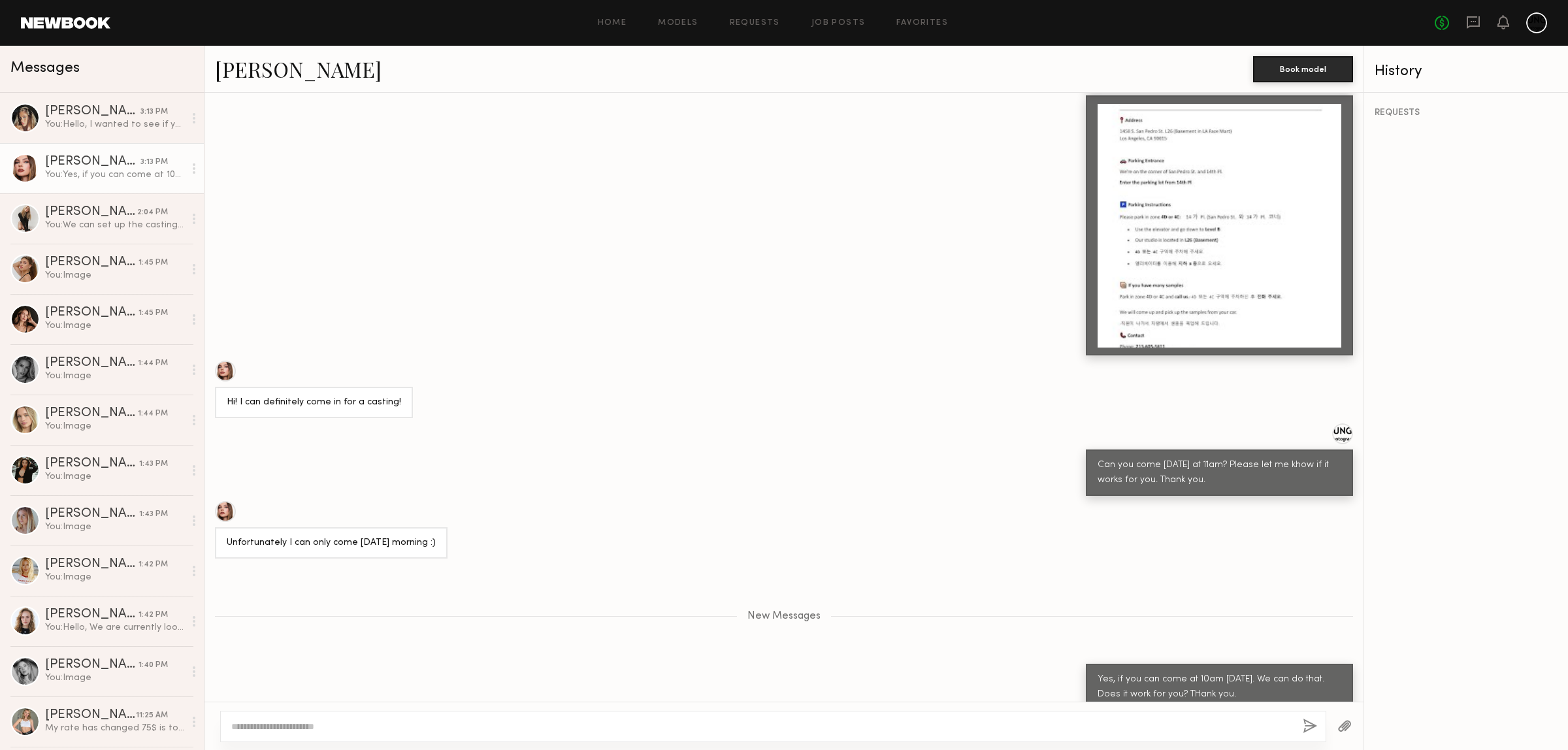
click at [237, 70] on link "Grace W." at bounding box center [298, 69] width 167 height 28
click at [141, 221] on div "Unread: Thanks for reaching out!" at bounding box center [115, 225] width 139 height 12
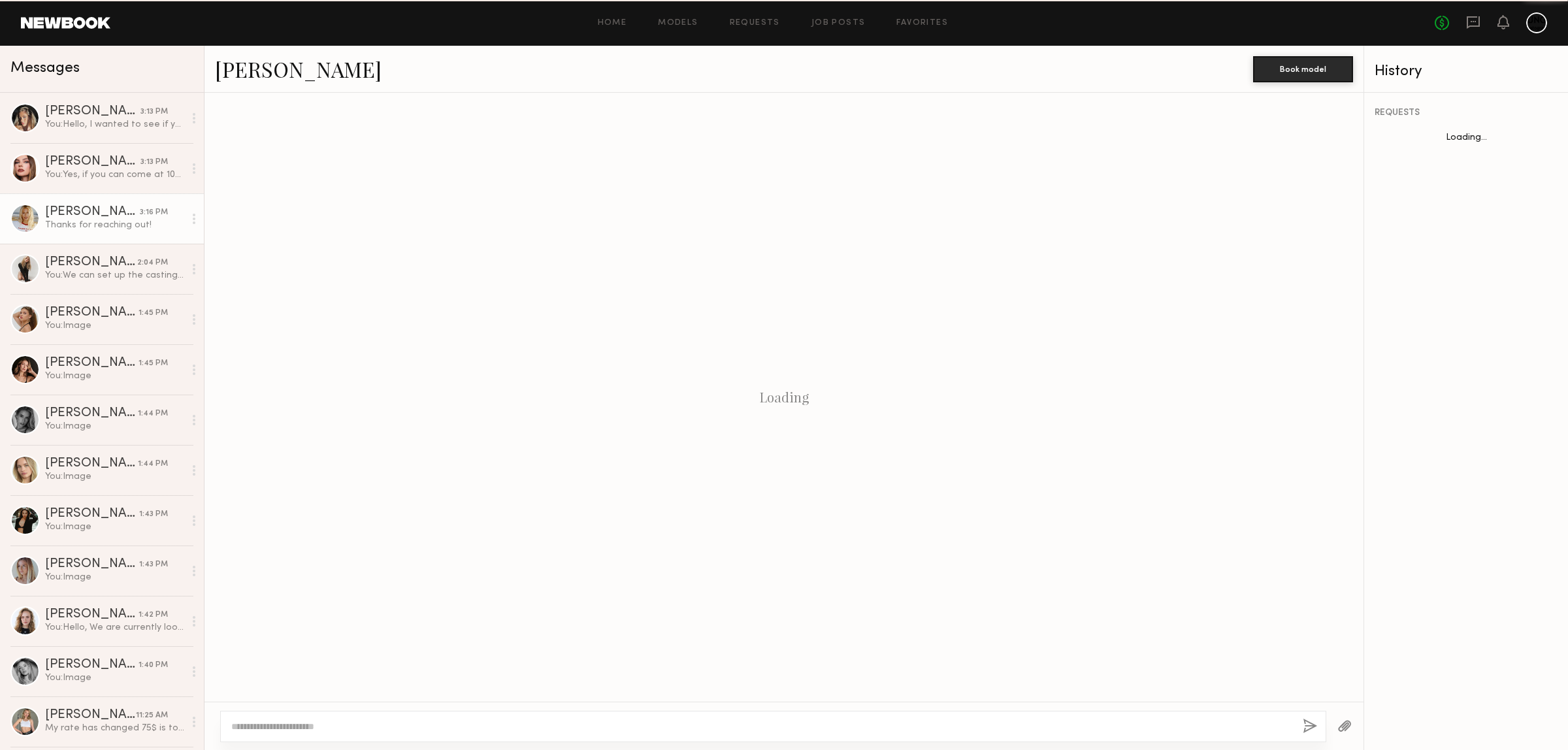
scroll to position [478, 0]
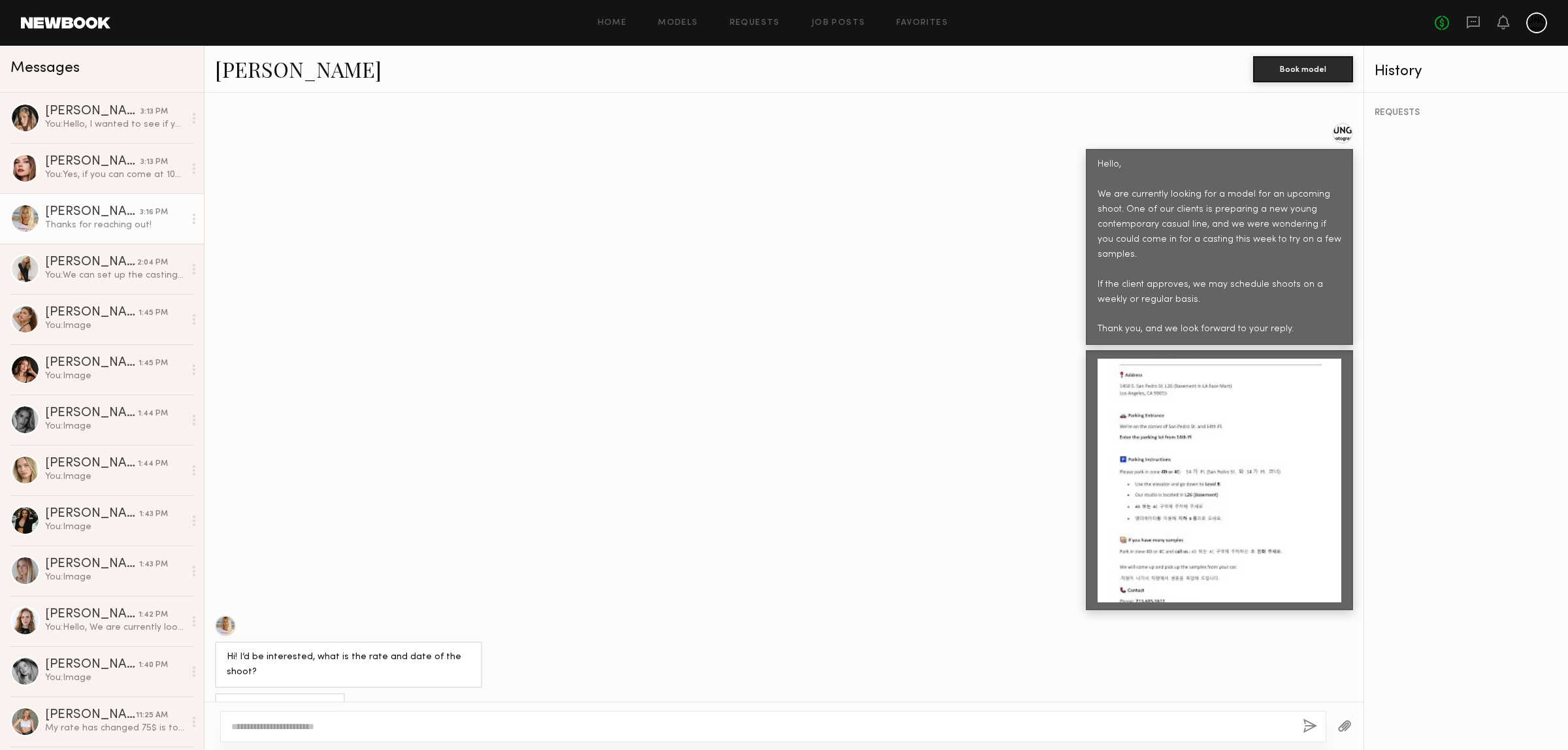
click at [226, 616] on div at bounding box center [226, 626] width 21 height 21
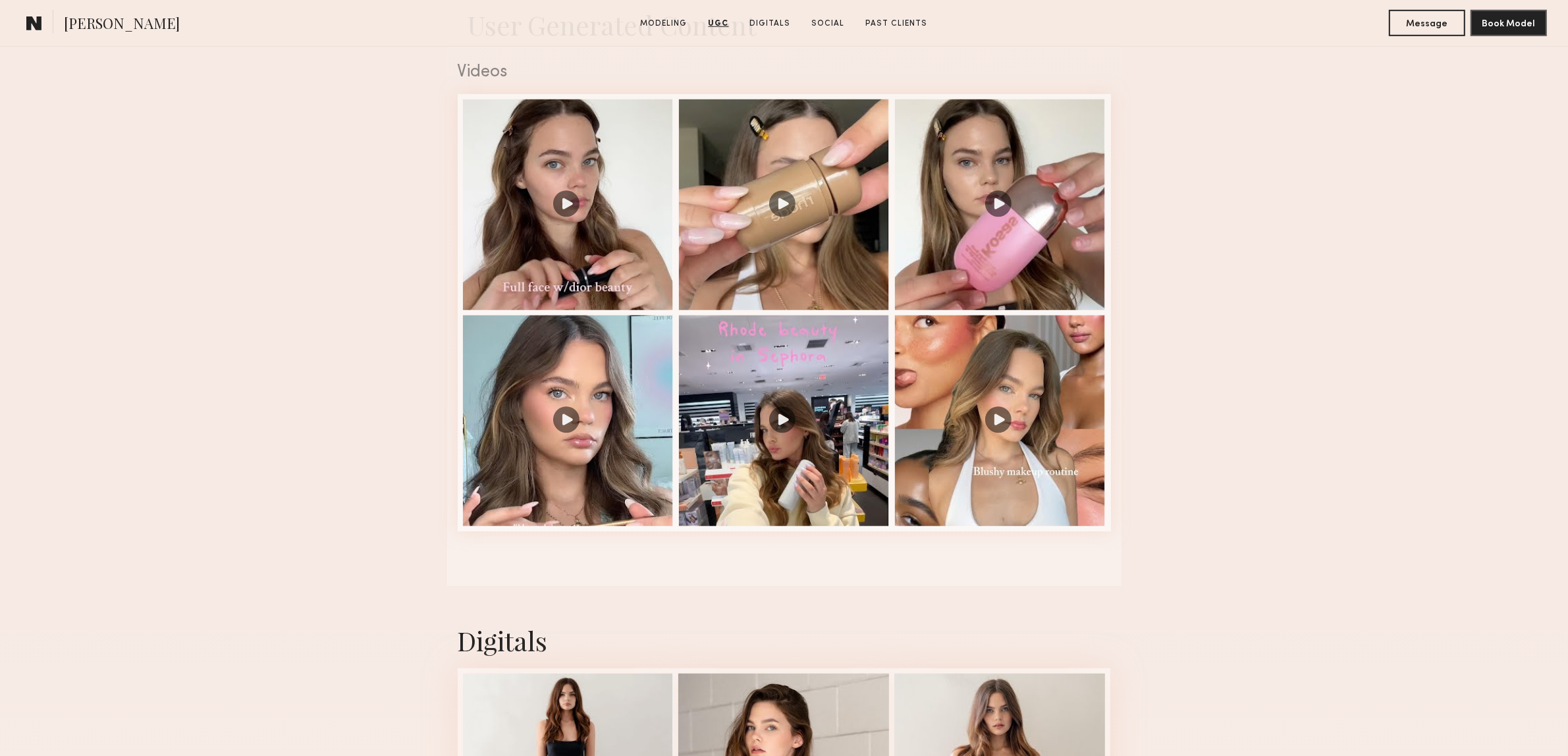
scroll to position [1318, 0]
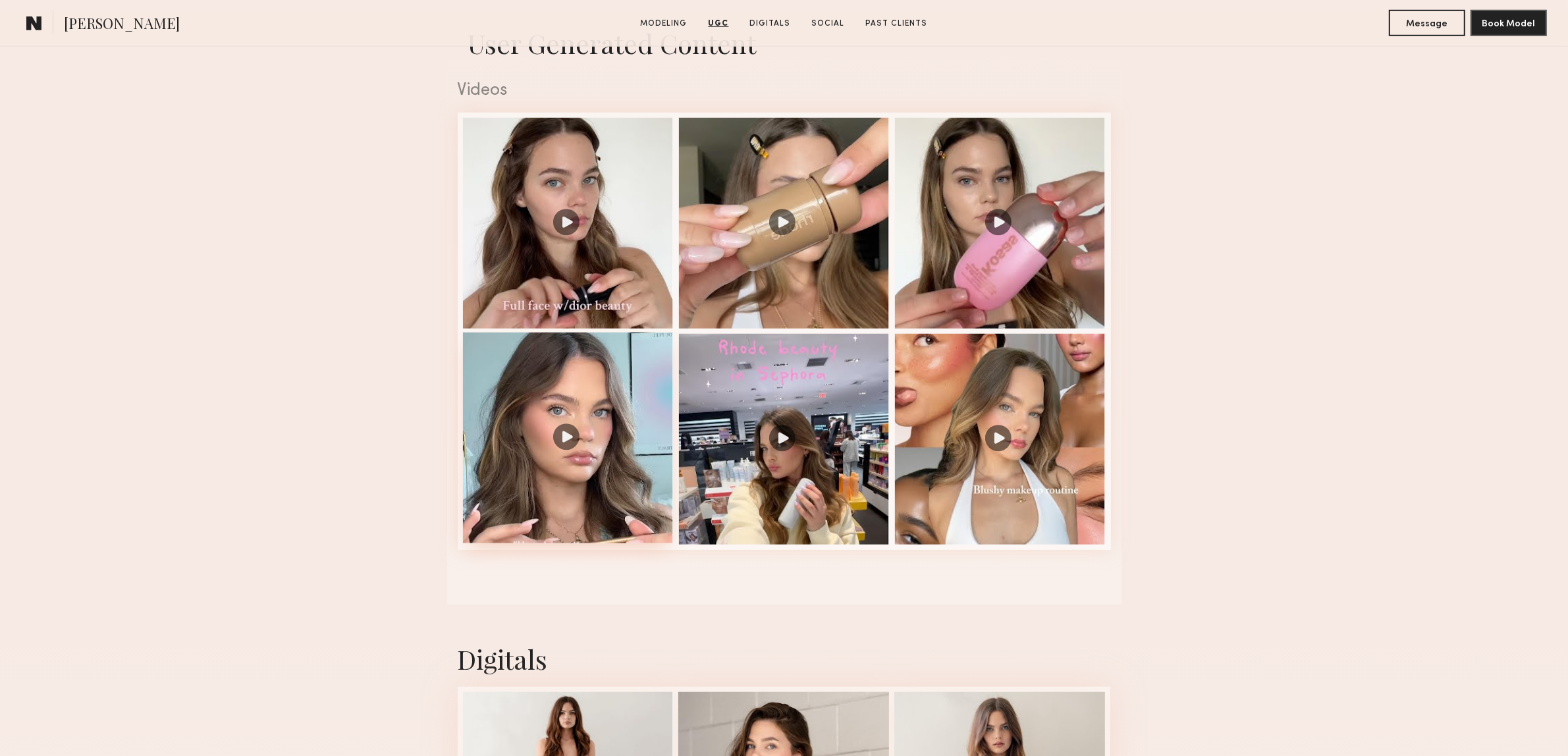
click at [554, 451] on div at bounding box center [568, 437] width 210 height 210
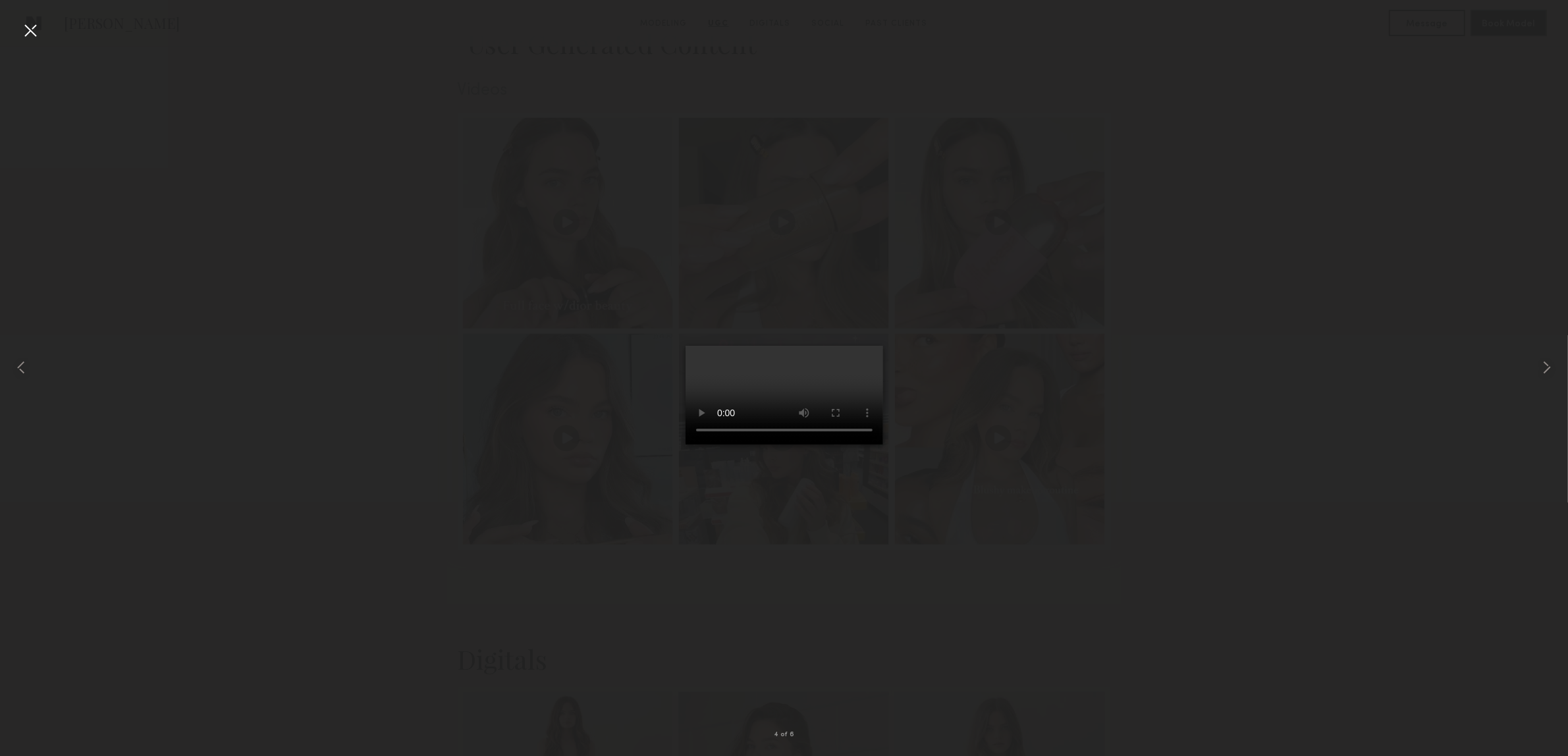
click at [37, 26] on div at bounding box center [30, 30] width 21 height 21
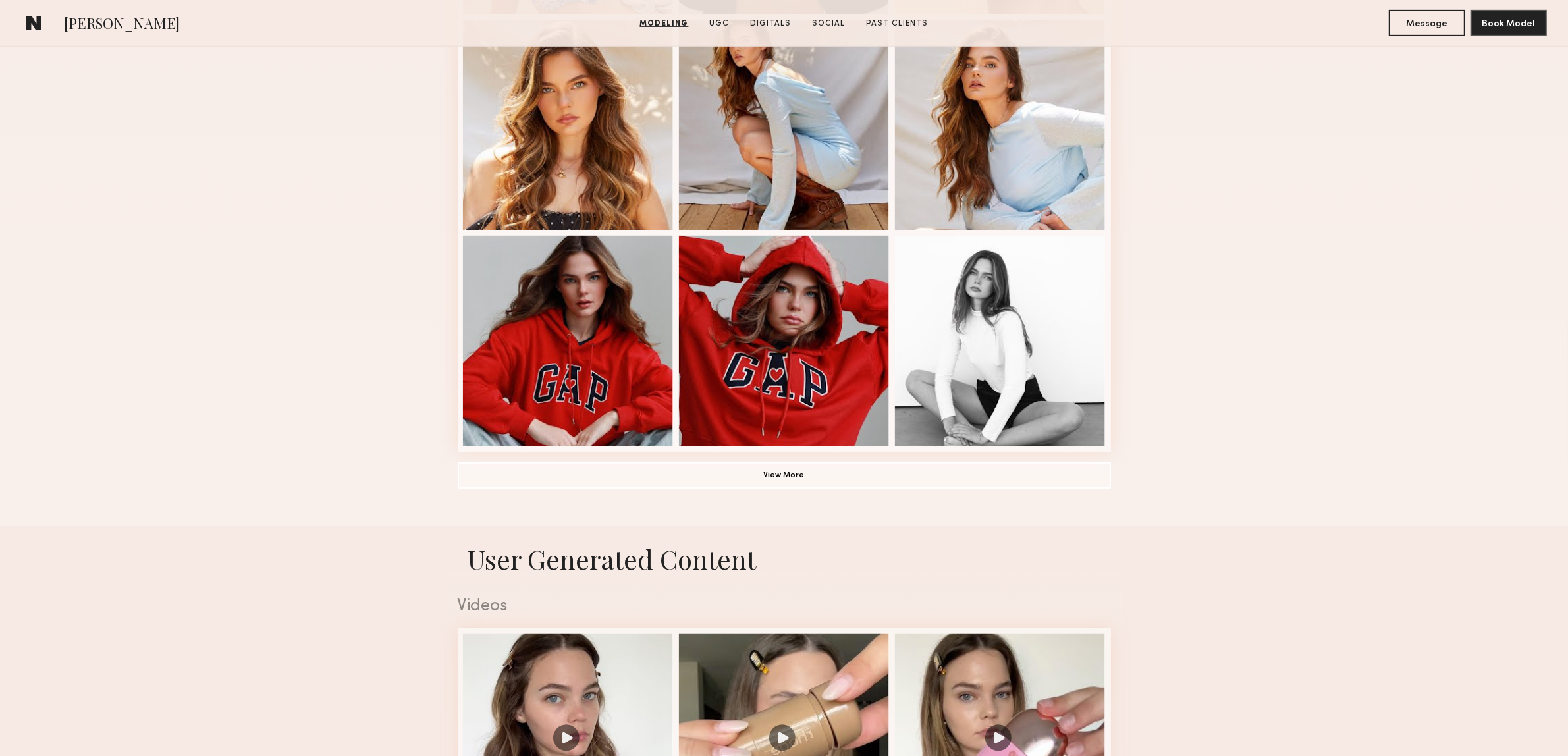
scroll to position [247, 0]
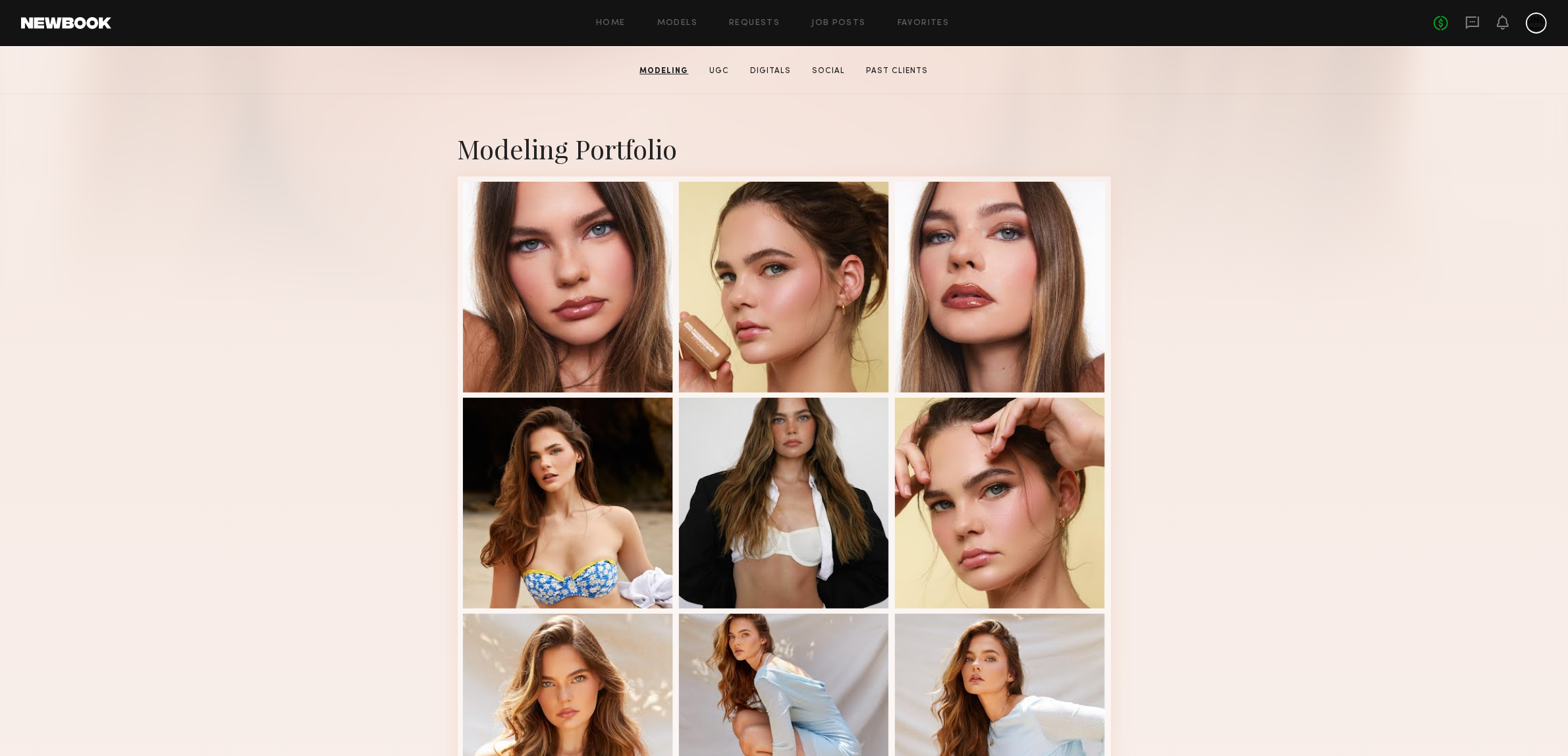
drag, startPoint x: 379, startPoint y: 417, endPoint x: 390, endPoint y: 409, distance: 13.6
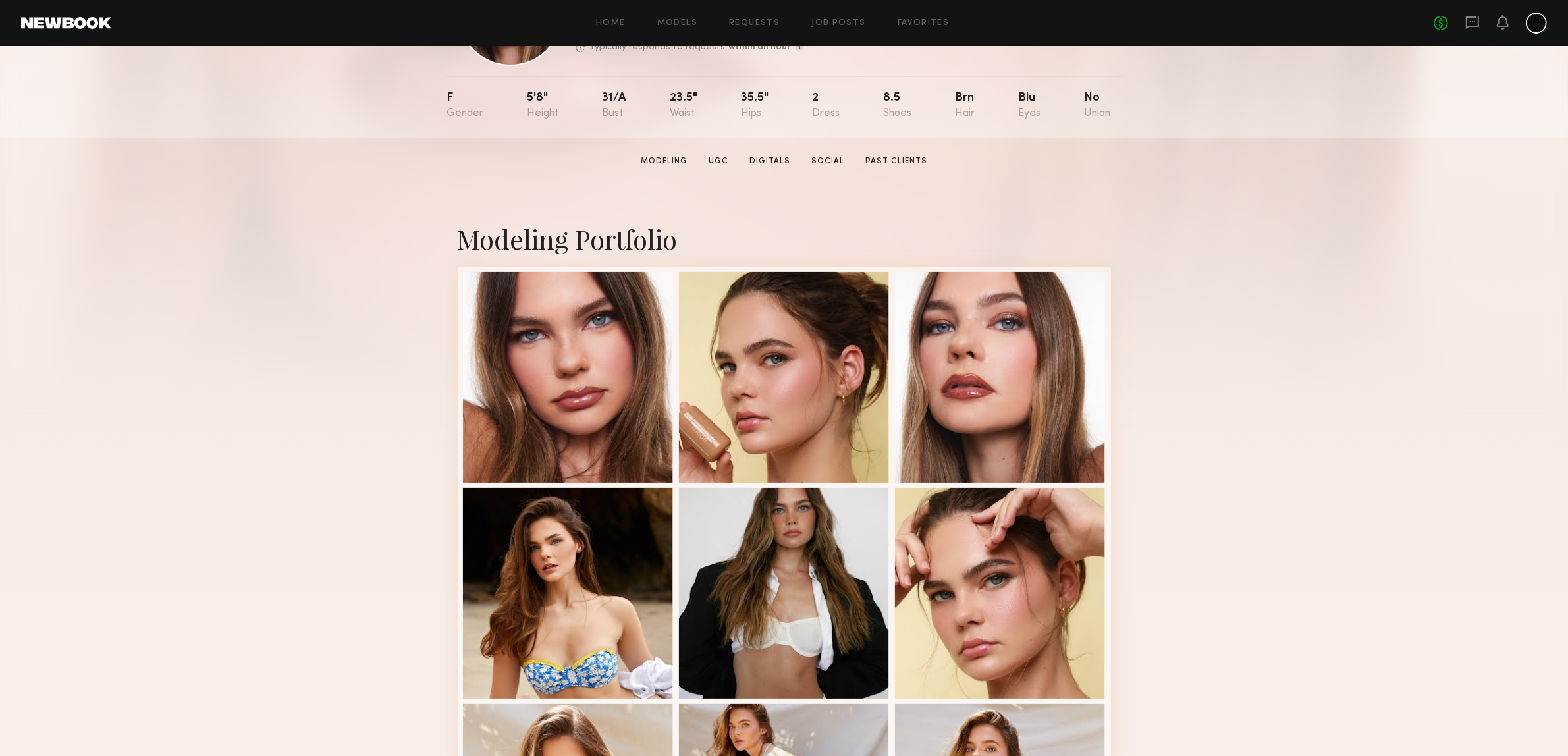
scroll to position [0, 0]
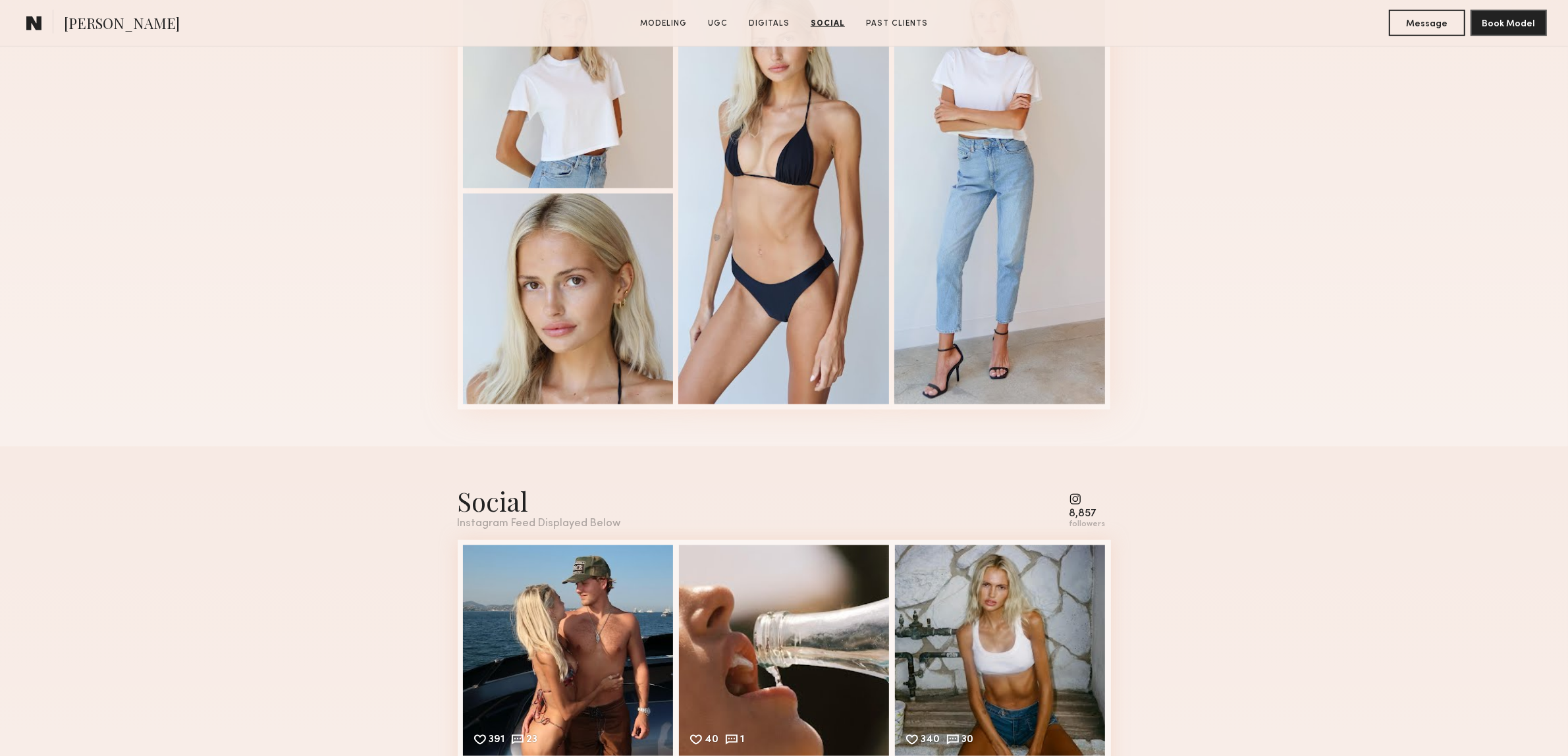
scroll to position [1532, 0]
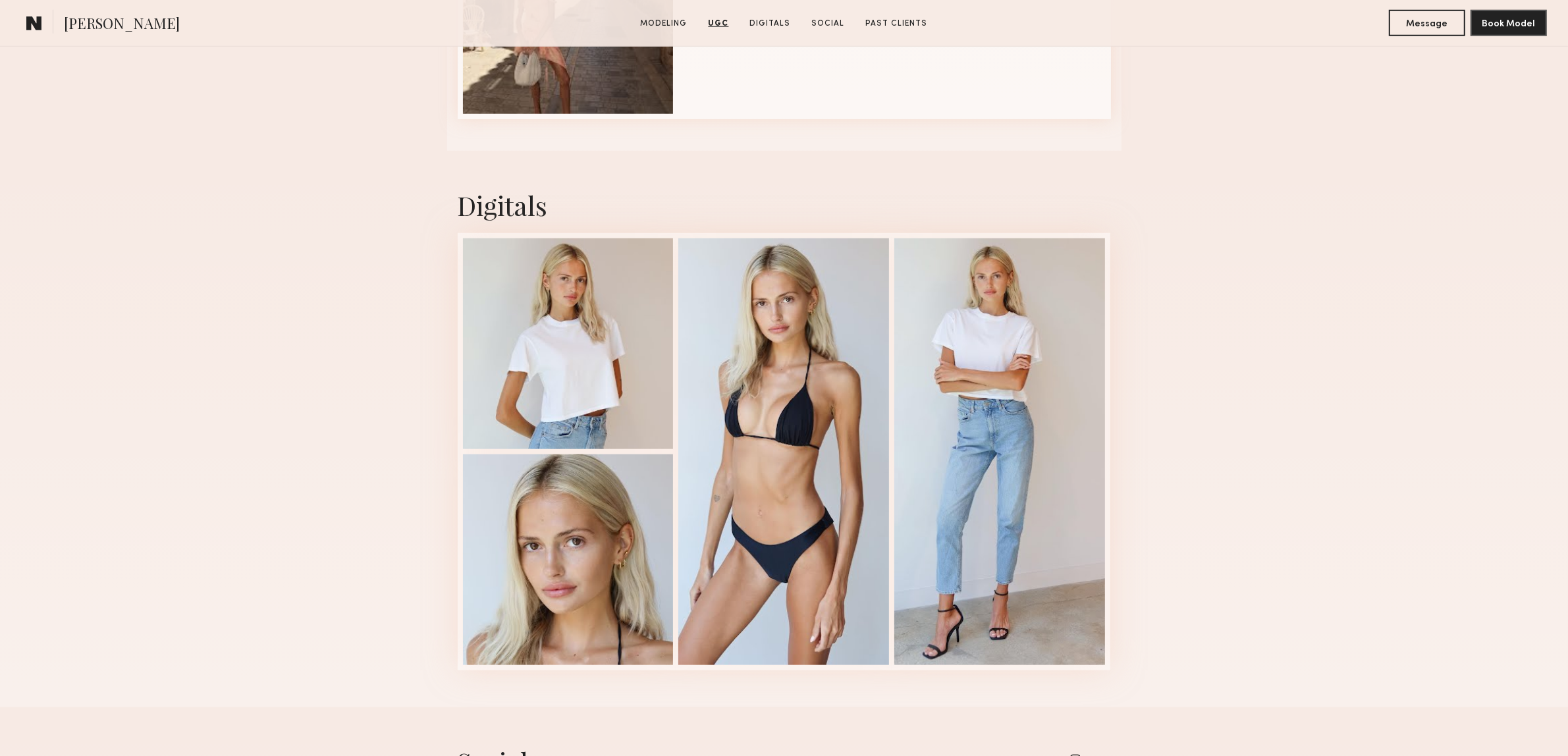
click at [261, 347] on div "Digitals 1 of 4" at bounding box center [784, 428] width 1568 height 556
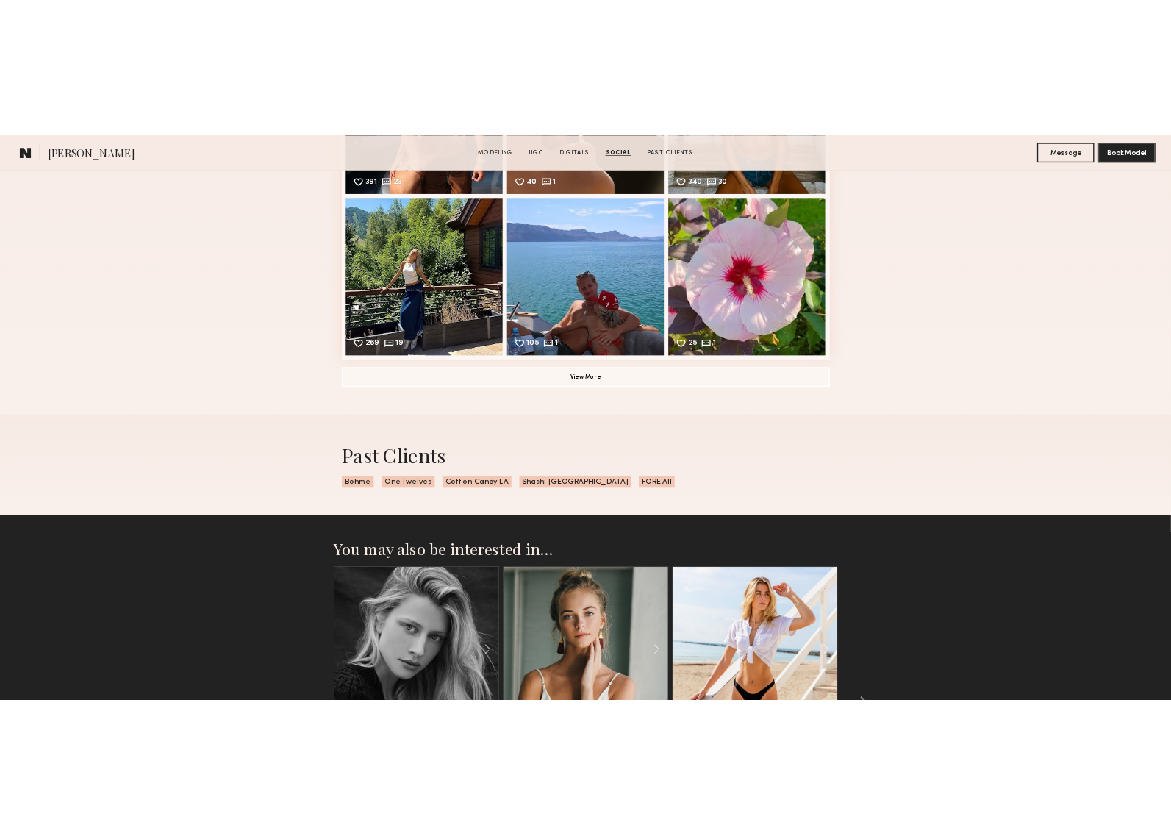
scroll to position [3089, 0]
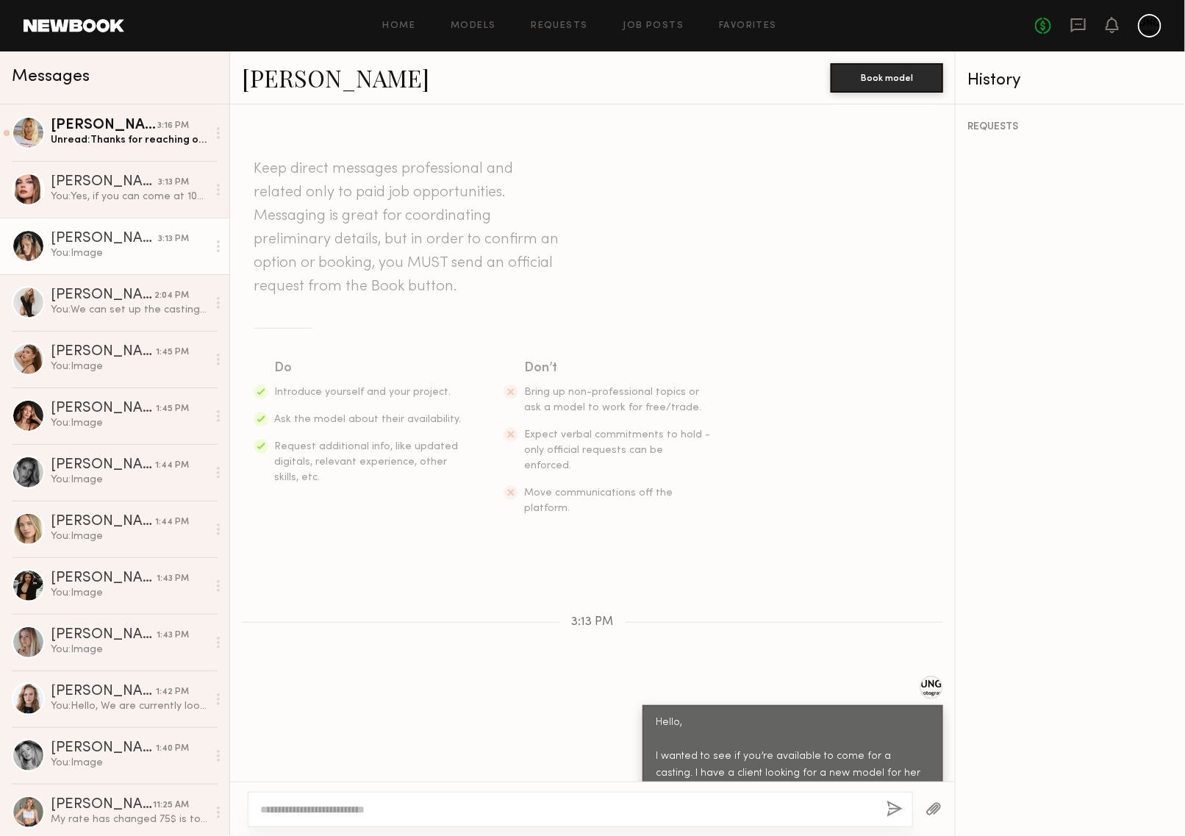
scroll to position [542, 0]
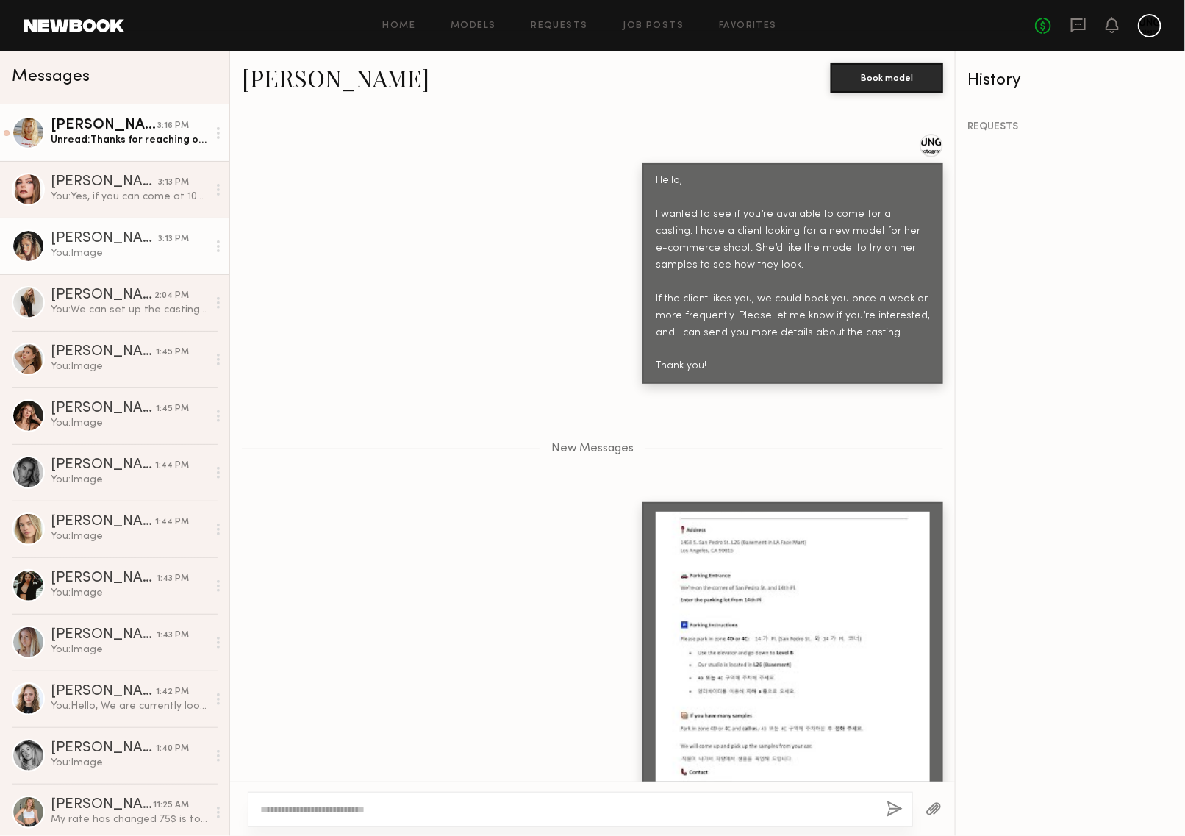
click at [64, 127] on div "[PERSON_NAME]" at bounding box center [104, 125] width 107 height 15
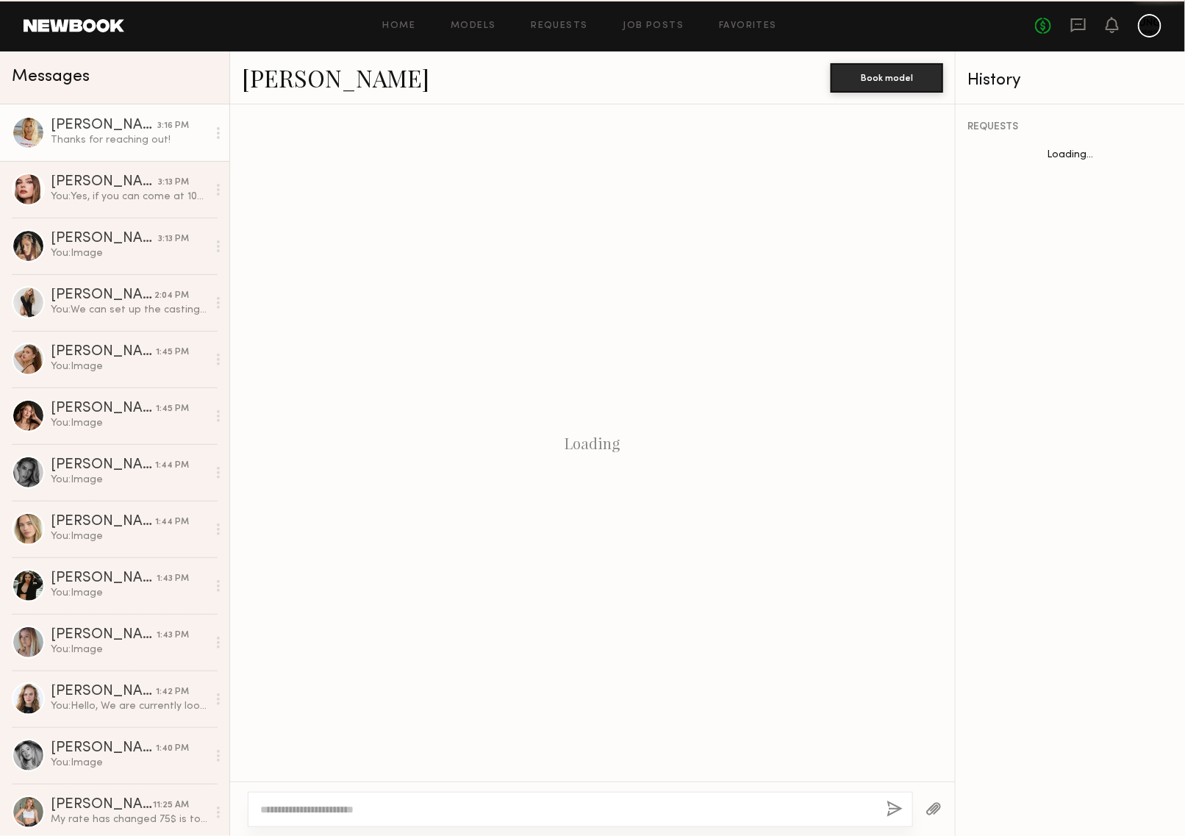
scroll to position [546, 0]
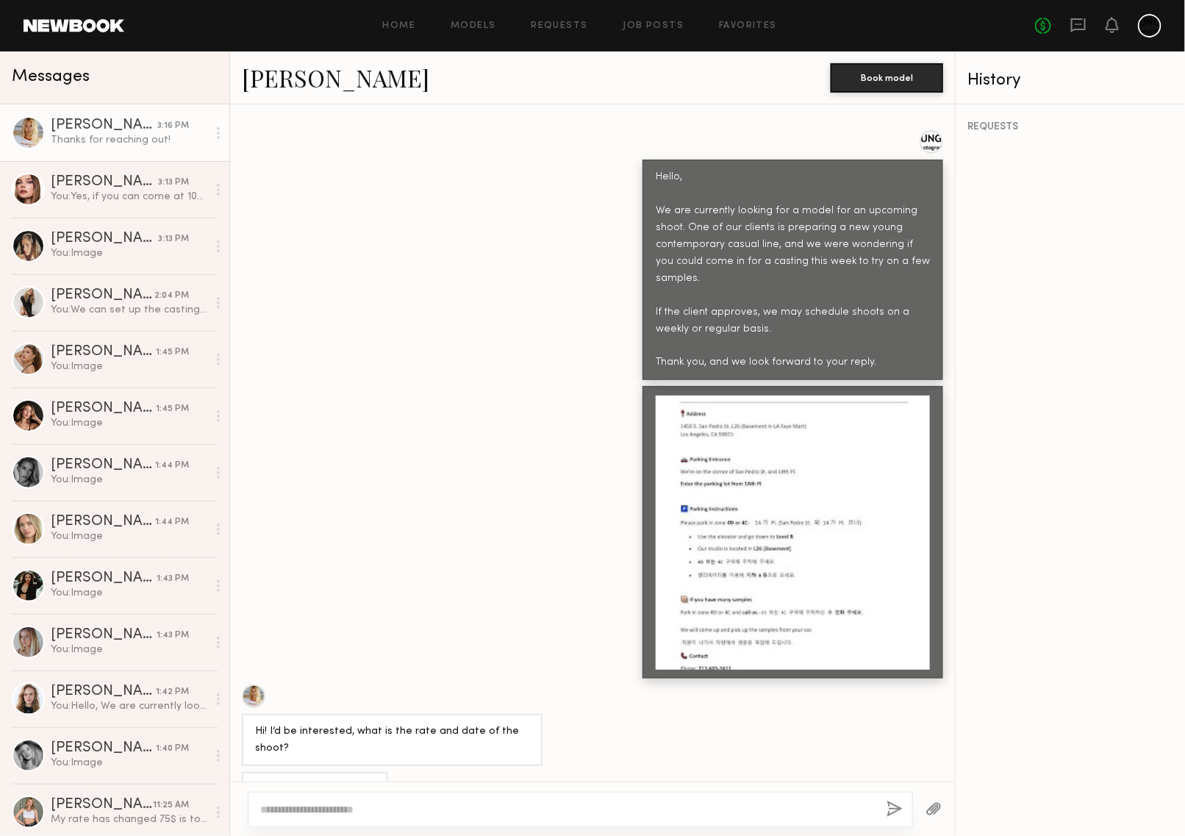
click at [250, 685] on div at bounding box center [254, 697] width 24 height 24
click at [99, 193] on div "You: Yes, if you can come at 10am [DATE]. We can do that. Does it work for you?…" at bounding box center [129, 197] width 157 height 14
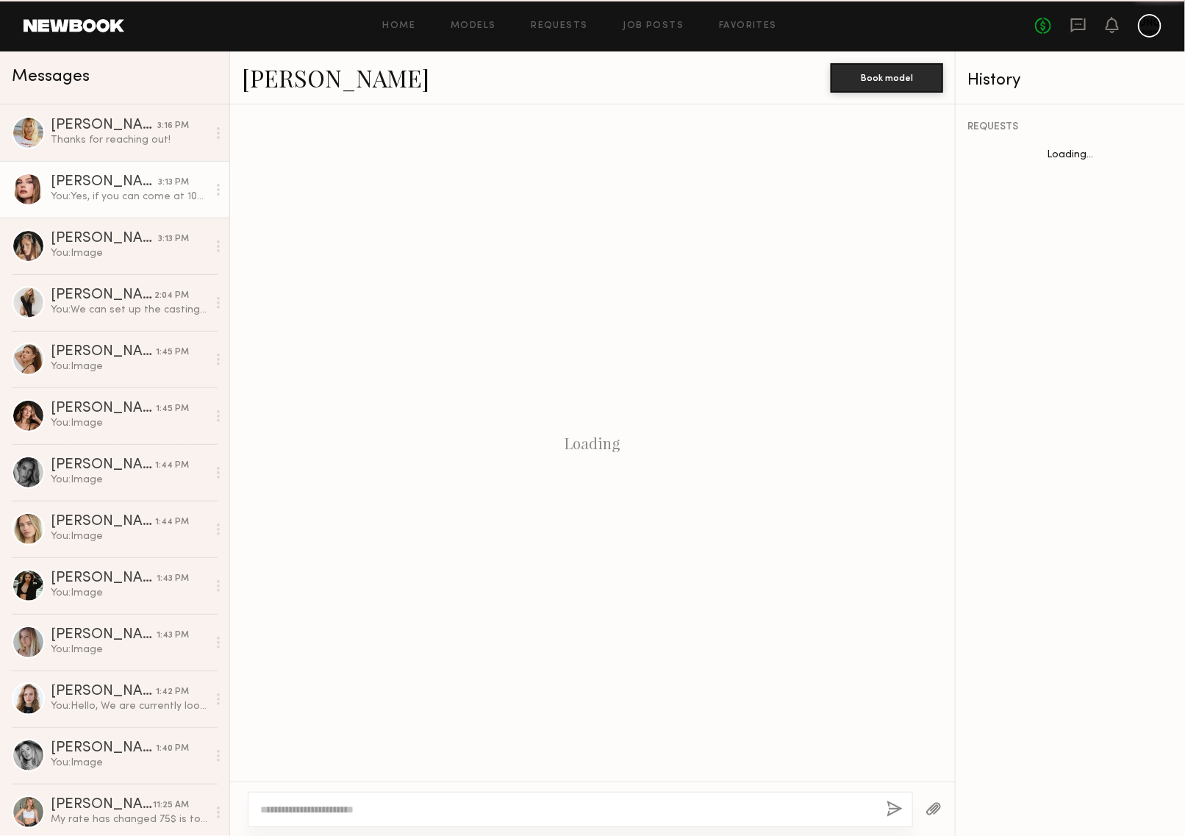
scroll to position [718, 0]
